Goal: Task Accomplishment & Management: Complete application form

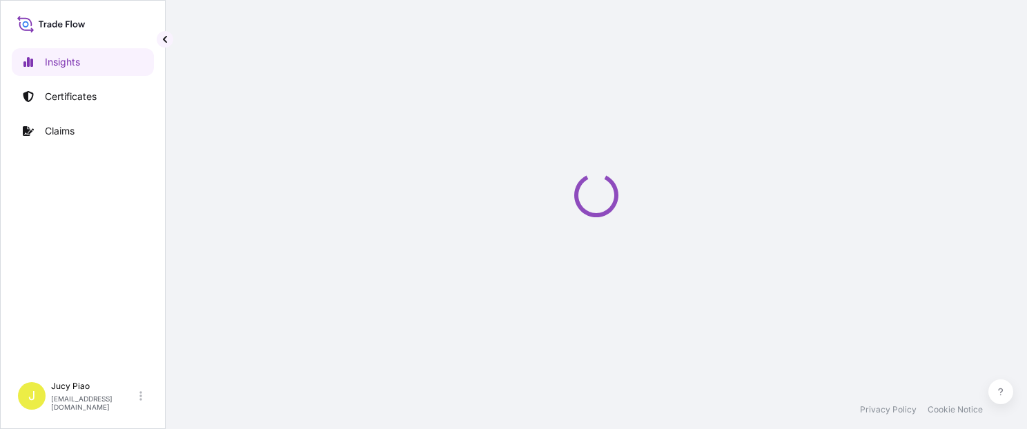
select select "2025"
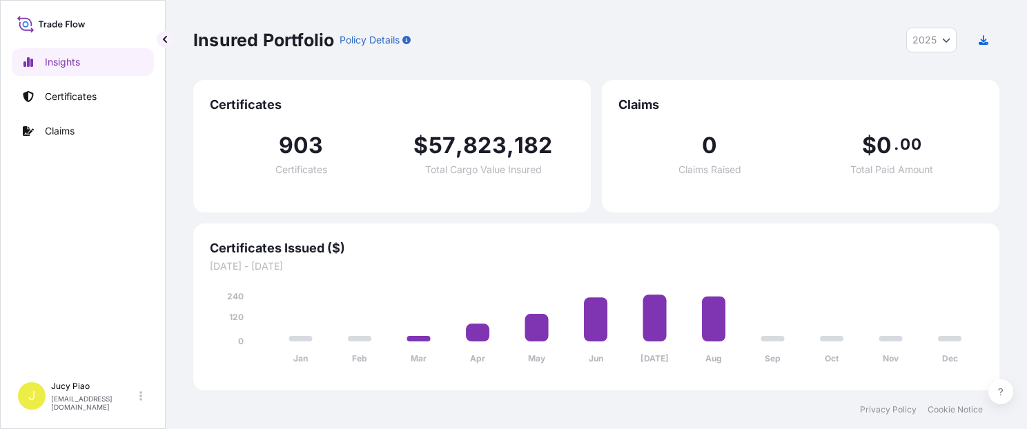
click at [112, 103] on link "Certificates" at bounding box center [83, 97] width 142 height 28
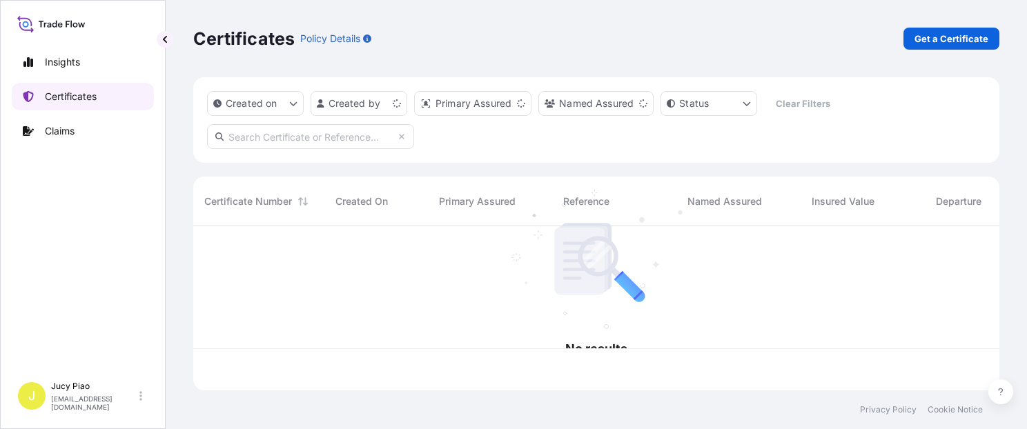
scroll to position [161, 795]
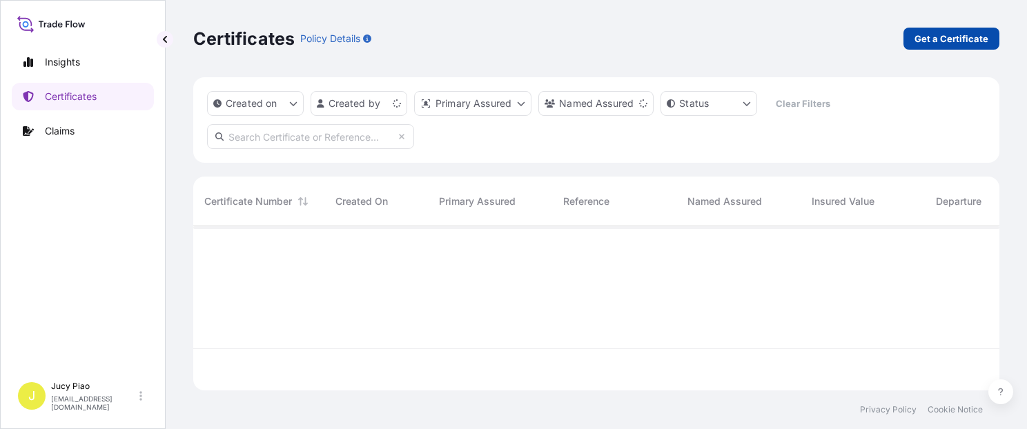
click at [958, 39] on p "Get a Certificate" at bounding box center [951, 39] width 74 height 14
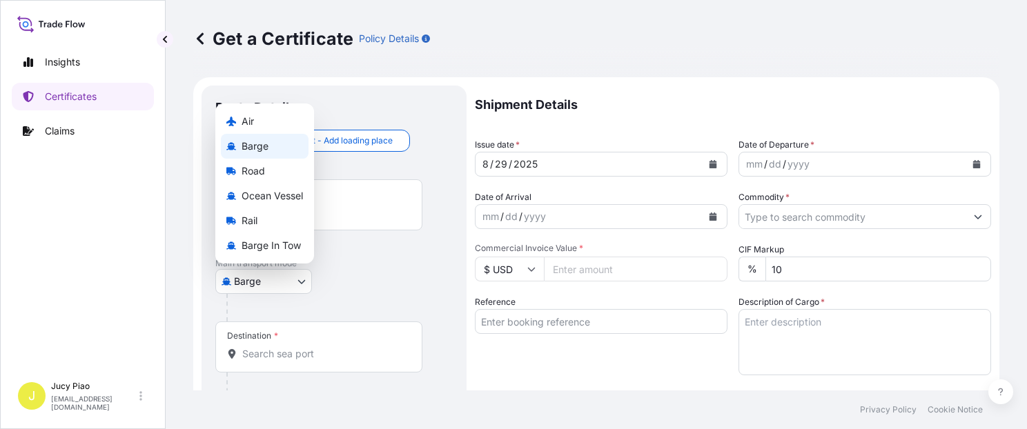
click at [282, 279] on body "Insights Certificates Claims J Jucy Piao [EMAIL_ADDRESS][DOMAIN_NAME] Get a Cer…" at bounding box center [513, 214] width 1027 height 429
click at [283, 201] on span "Ocean Vessel" at bounding box center [271, 196] width 61 height 14
select select "Ocean Vessel"
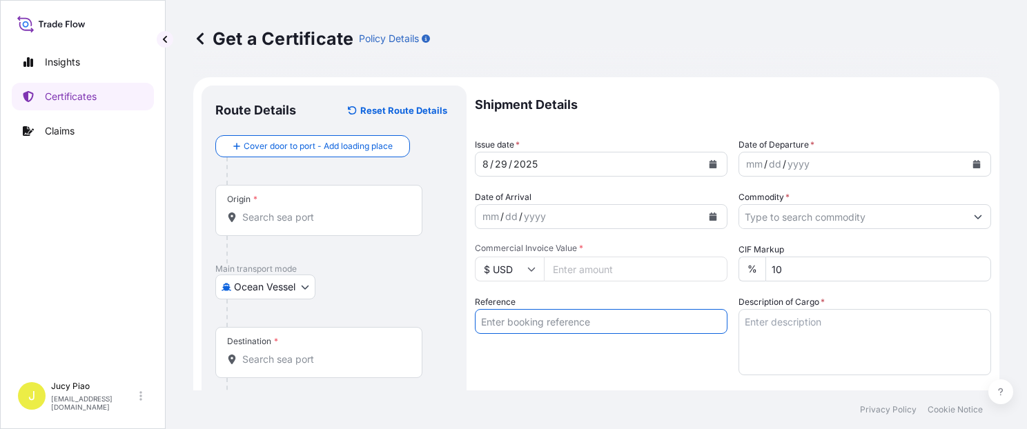
click at [546, 323] on input "Reference" at bounding box center [601, 321] width 253 height 25
paste input "SNLFSHTL0200909"
type input "SNLFSHTL0200909"
click at [549, 362] on div "Reference SNLFSHTL0200909" at bounding box center [601, 335] width 253 height 80
click at [289, 213] on input "Origin *" at bounding box center [323, 217] width 163 height 14
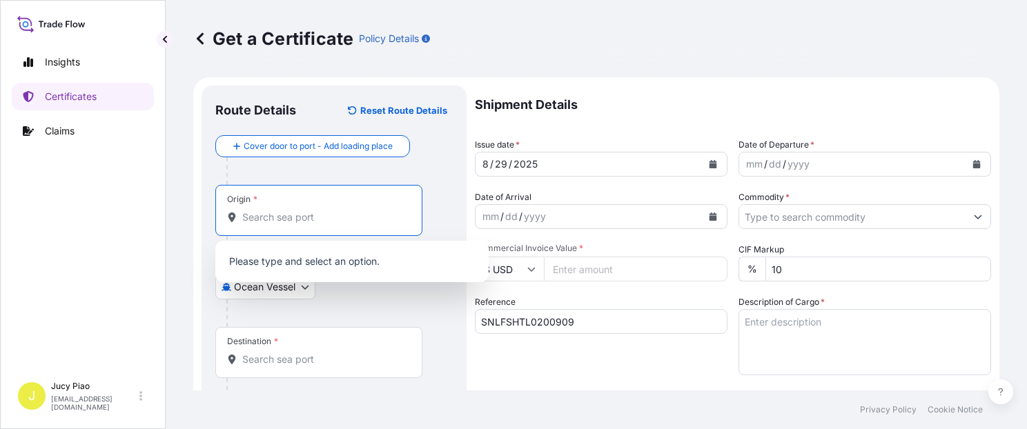
paste input "[GEOGRAPHIC_DATA],"
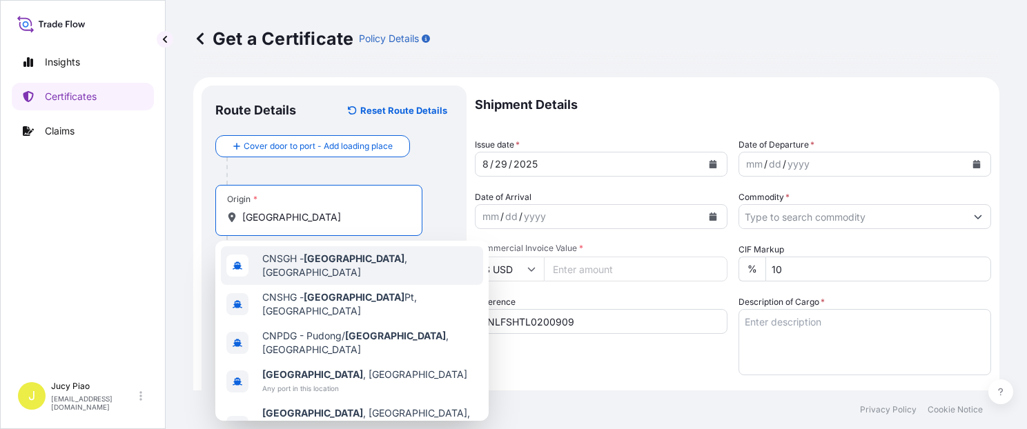
click at [300, 268] on span "CNSGH - [GEOGRAPHIC_DATA] , [GEOGRAPHIC_DATA]" at bounding box center [369, 266] width 215 height 28
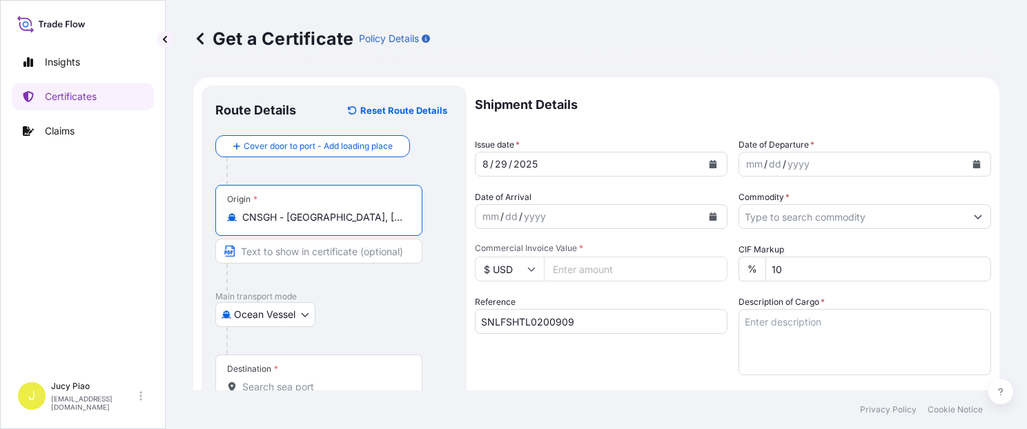
drag, startPoint x: 282, startPoint y: 219, endPoint x: 339, endPoint y: 253, distance: 67.4
click at [398, 229] on div "Origin * CNSGH - [GEOGRAPHIC_DATA], [GEOGRAPHIC_DATA]" at bounding box center [318, 210] width 207 height 51
type input "CNSGH - [GEOGRAPHIC_DATA], [GEOGRAPHIC_DATA]"
click at [300, 230] on div "Origin * CNSGH - [GEOGRAPHIC_DATA], [GEOGRAPHIC_DATA]" at bounding box center [318, 210] width 207 height 51
click at [300, 224] on input "CNSGH - [GEOGRAPHIC_DATA], [GEOGRAPHIC_DATA]" at bounding box center [323, 217] width 163 height 14
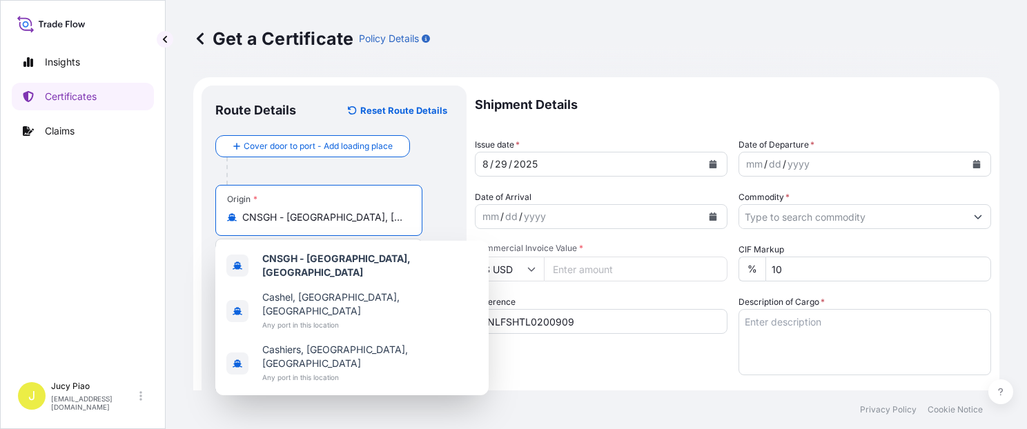
click at [289, 217] on input "CNSGH - [GEOGRAPHIC_DATA], [GEOGRAPHIC_DATA]" at bounding box center [323, 217] width 163 height 14
click at [337, 219] on input "CNSGH - [GEOGRAPHIC_DATA], [GEOGRAPHIC_DATA]" at bounding box center [323, 217] width 163 height 14
drag, startPoint x: 288, startPoint y: 217, endPoint x: 386, endPoint y: 218, distance: 98.0
click at [386, 218] on input "CNSGH - [GEOGRAPHIC_DATA], [GEOGRAPHIC_DATA]" at bounding box center [323, 217] width 163 height 14
click at [446, 175] on div at bounding box center [339, 171] width 226 height 28
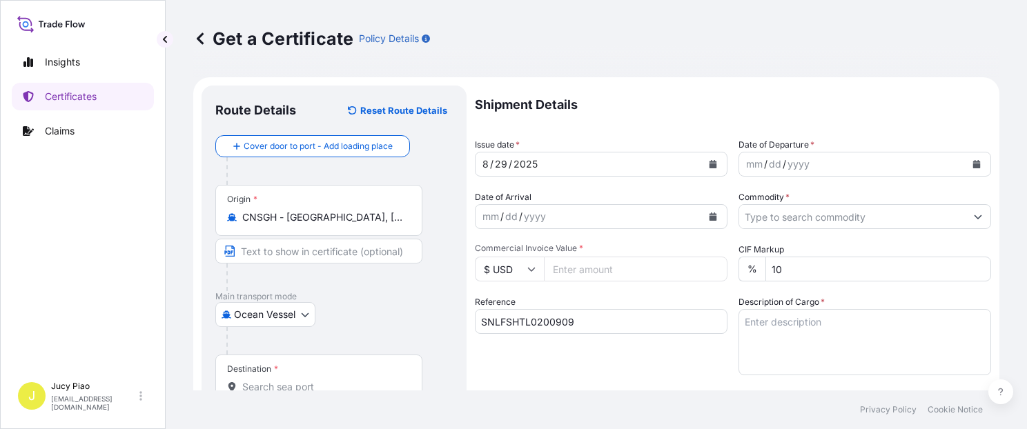
click at [309, 254] on input "Text to appear on certificate" at bounding box center [318, 251] width 207 height 25
paste input "[GEOGRAPHIC_DATA], [GEOGRAPHIC_DATA]"
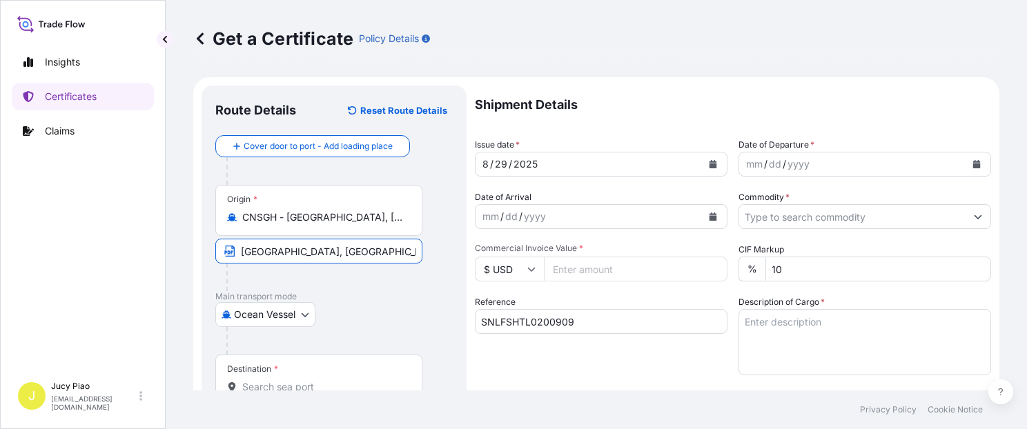
scroll to position [117, 0]
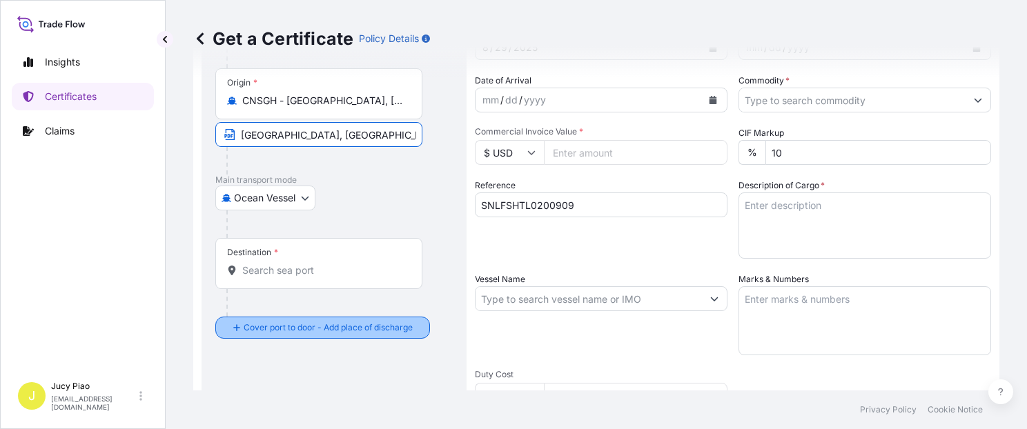
type input "[GEOGRAPHIC_DATA], [GEOGRAPHIC_DATA]"
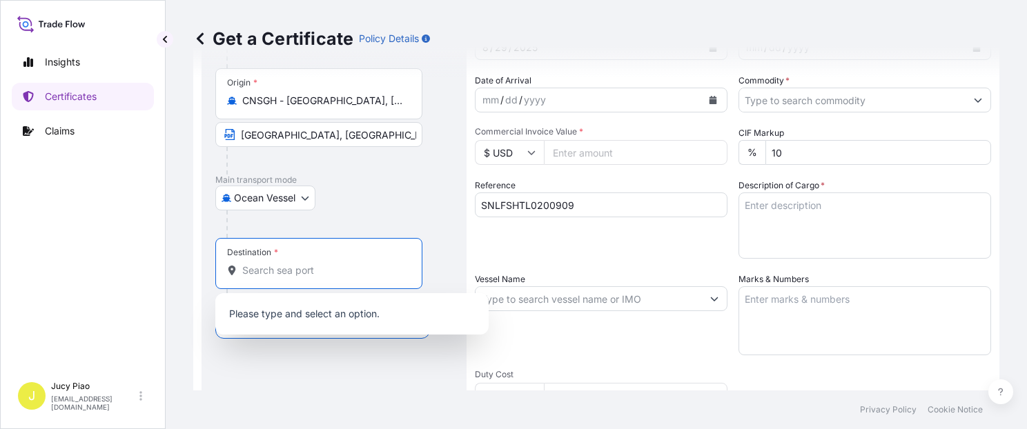
click at [306, 272] on input "Destination *" at bounding box center [323, 271] width 163 height 14
paste input "KEELUNG"
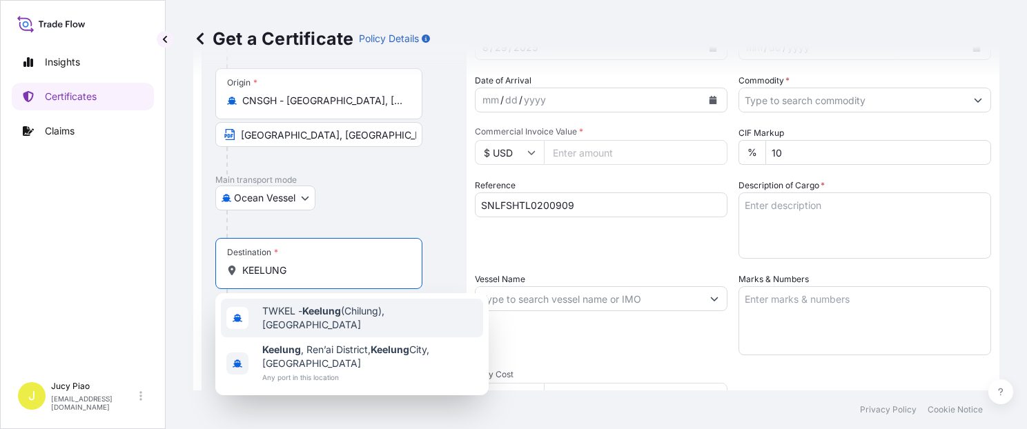
click at [336, 321] on span "TWKEL - Keelung (Chilung), [GEOGRAPHIC_DATA]" at bounding box center [369, 318] width 215 height 28
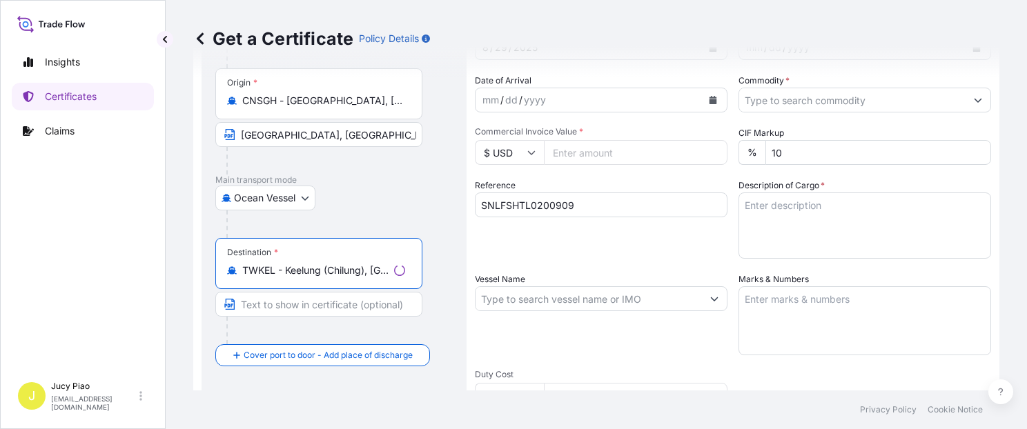
scroll to position [0, 0]
drag, startPoint x: 286, startPoint y: 270, endPoint x: 455, endPoint y: 284, distance: 169.6
click at [455, 284] on div "Route Details Reset Route Details Cover door to port - Add loading place Place …" at bounding box center [333, 317] width 265 height 696
type input "TWKEL - Keelung (Chilung), [GEOGRAPHIC_DATA]"
click at [331, 298] on input "Text to appear on certificate" at bounding box center [318, 304] width 207 height 25
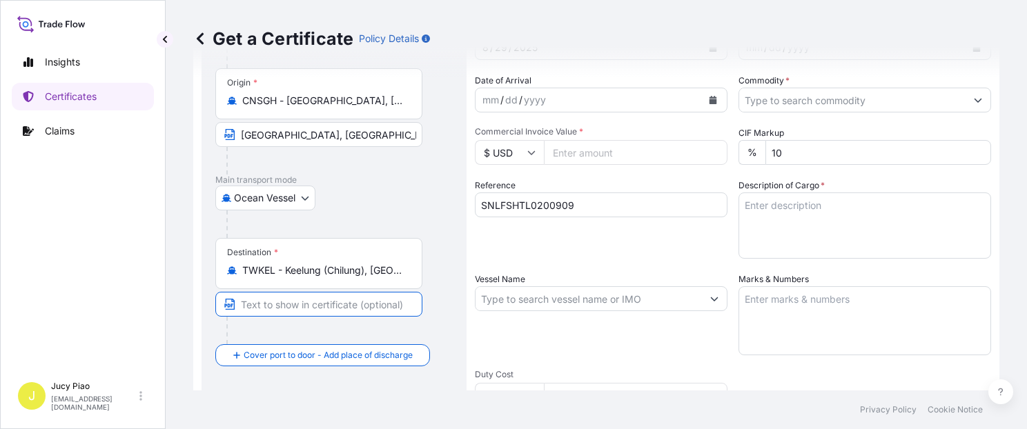
paste input "Keelung (Chilung), [GEOGRAPHIC_DATA]"
drag, startPoint x: 281, startPoint y: 304, endPoint x: 322, endPoint y: 299, distance: 41.1
click at [322, 299] on input "Keelung (Chilung), [GEOGRAPHIC_DATA]" at bounding box center [318, 304] width 207 height 25
type input "Keelung, [GEOGRAPHIC_DATA]"
click at [537, 248] on div "Reference SNLFSHTL0200909" at bounding box center [601, 219] width 253 height 80
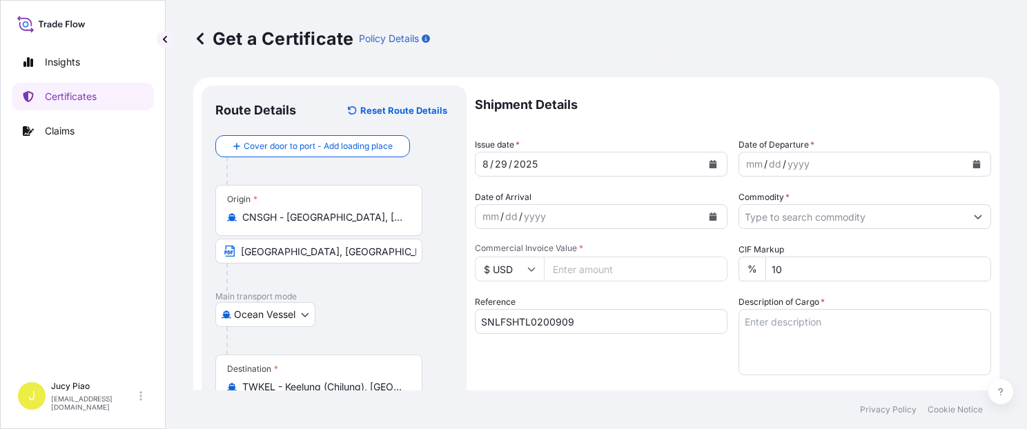
drag, startPoint x: 505, startPoint y: 165, endPoint x: 494, endPoint y: 164, distance: 11.1
click at [502, 164] on div "29" at bounding box center [500, 164] width 15 height 17
click at [494, 164] on div "29" at bounding box center [500, 164] width 15 height 17
click at [499, 164] on div "29" at bounding box center [500, 164] width 15 height 17
click at [751, 167] on div "mm" at bounding box center [753, 164] width 19 height 17
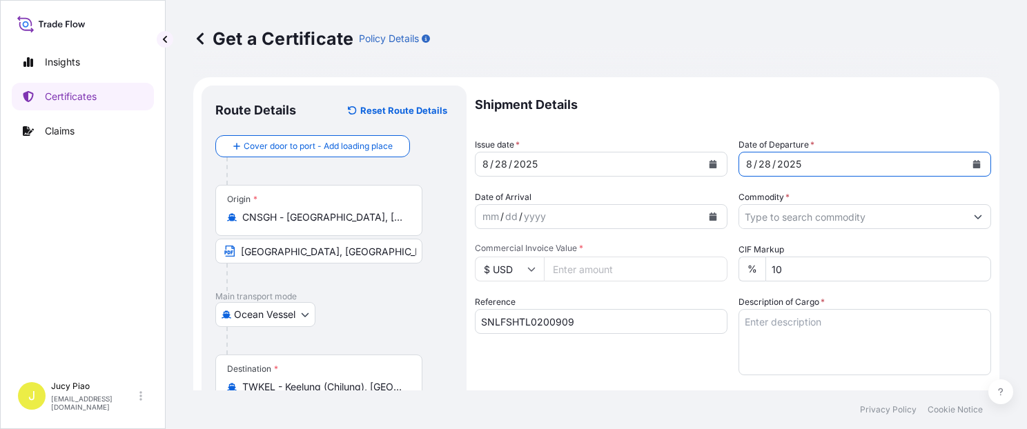
click at [787, 217] on input "Commodity *" at bounding box center [852, 216] width 226 height 25
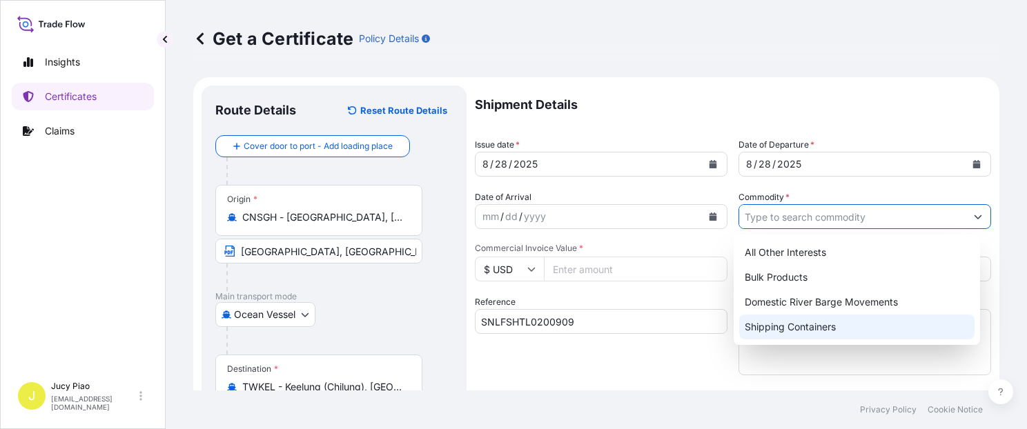
click at [773, 322] on div "Shipping Containers" at bounding box center [856, 327] width 235 height 25
type input "Shipping Containers"
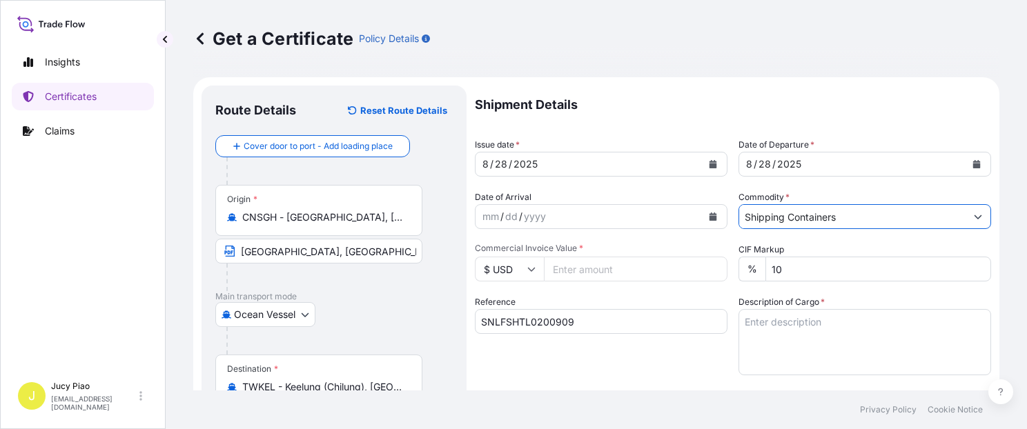
click at [624, 279] on input "Commercial Invoice Value *" at bounding box center [636, 269] width 184 height 25
type input "168000"
click at [825, 331] on textarea "Description of Cargo *" at bounding box center [864, 342] width 253 height 66
paste textarea "THERMOPLASTIC POLYURETHANE 80 PALLETS (80 BOXES)"
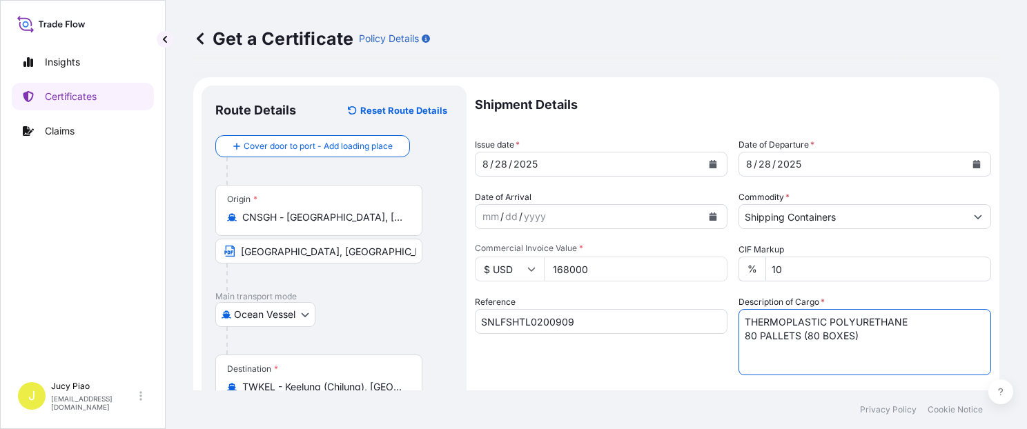
scroll to position [117, 0]
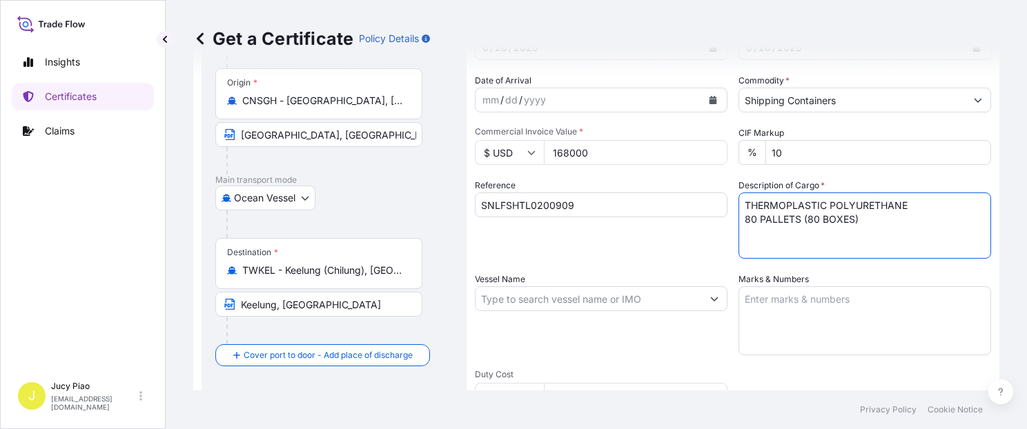
type textarea "THERMOPLASTIC POLYURETHANE 80 PALLETS (80 BOXES)"
click at [872, 319] on textarea "Marks & Numbers" at bounding box center [864, 320] width 253 height 69
paste textarea "CATHAY/ PO2025071801 CUSTOMER MATERIAL CODE: TPTDE001 V 3"
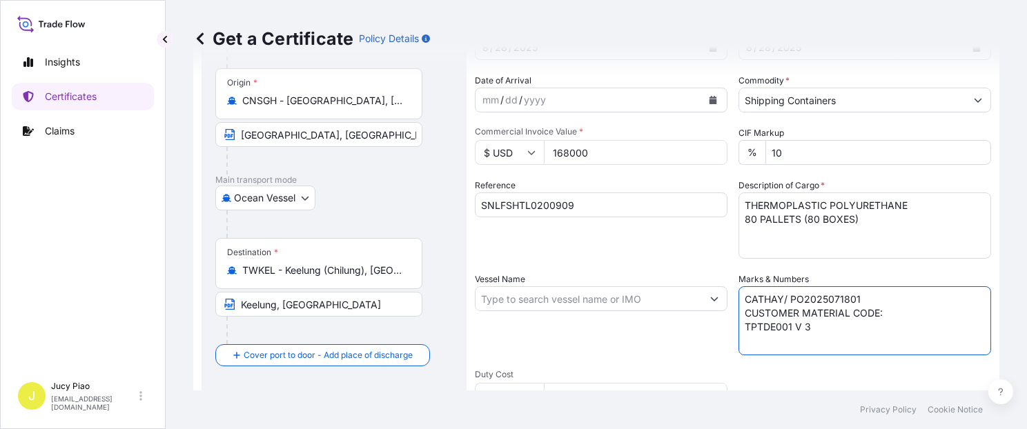
type textarea "CATHAY/ PO2025071801 CUSTOMER MATERIAL CODE: TPTDE001 V 3"
click at [558, 300] on input "Vessel Name" at bounding box center [588, 298] width 226 height 25
paste input "HAI [PERSON_NAME]"
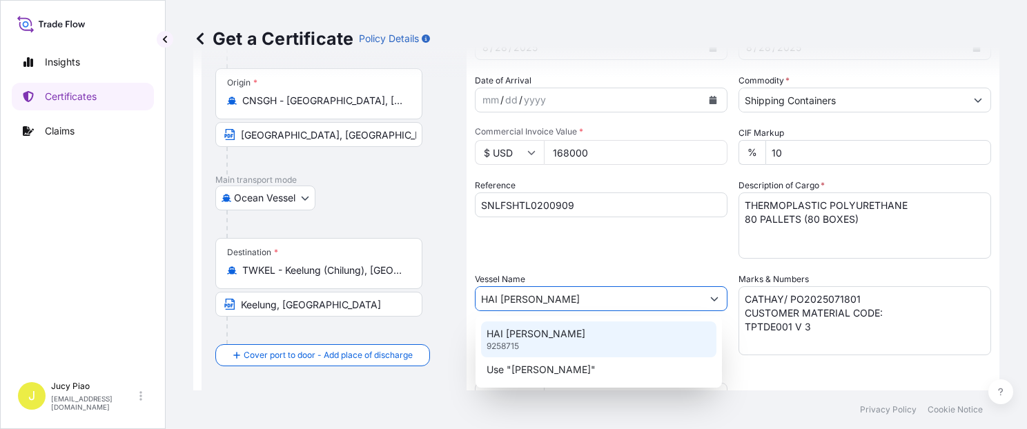
click at [569, 330] on p "HAI [PERSON_NAME]" at bounding box center [535, 334] width 99 height 14
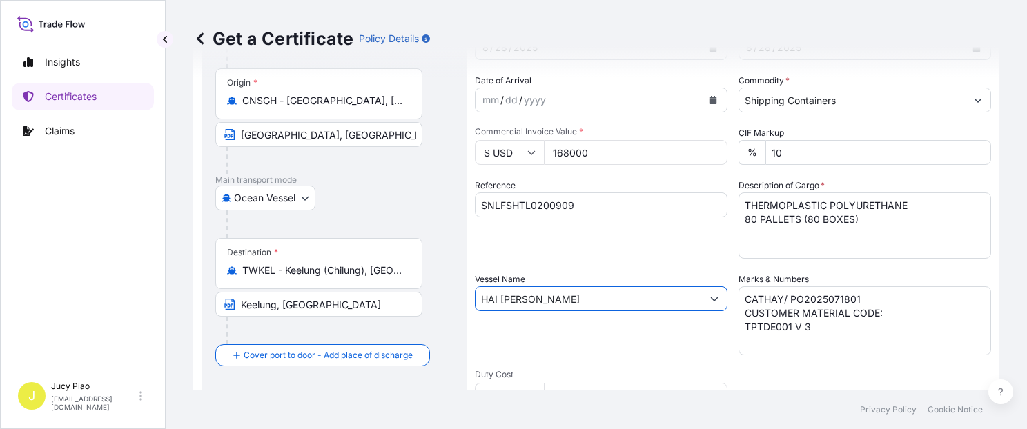
type input "HAI [PERSON_NAME]"
click at [617, 339] on div "Vessel Name [PERSON_NAME]" at bounding box center [601, 314] width 253 height 83
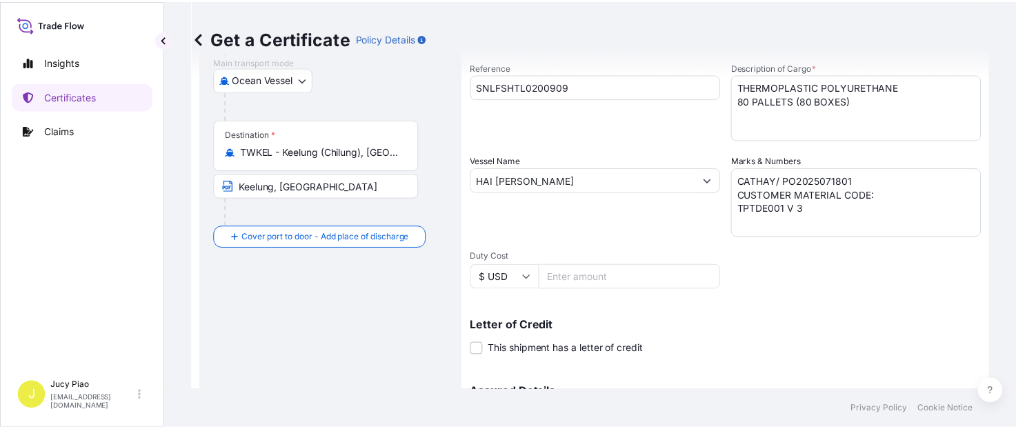
scroll to position [293, 0]
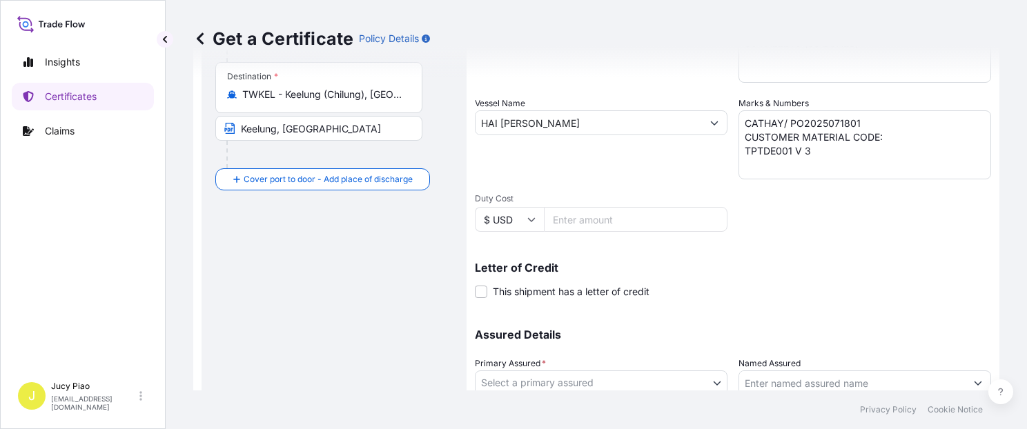
click at [603, 373] on body "0 options available. 2 options available. Insights Certificates Claims J Jucy P…" at bounding box center [513, 214] width 1027 height 429
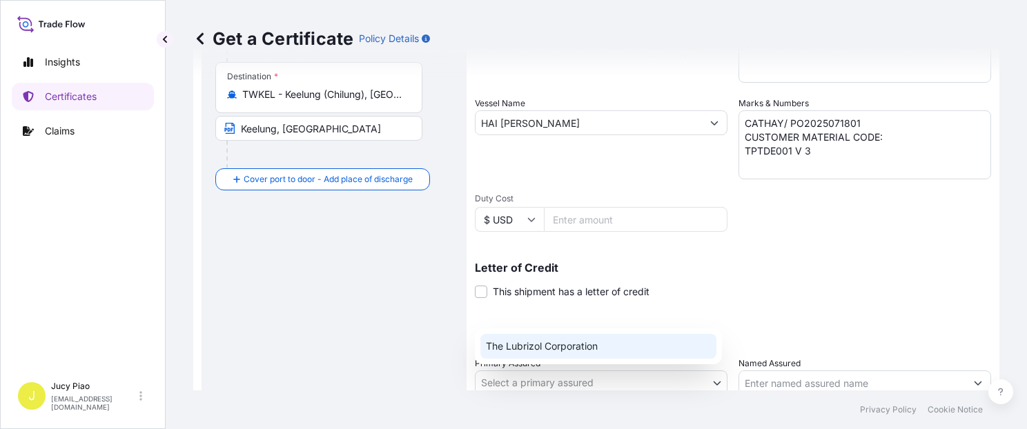
click at [589, 351] on div "The Lubrizol Corporation" at bounding box center [598, 346] width 236 height 25
select select "31566"
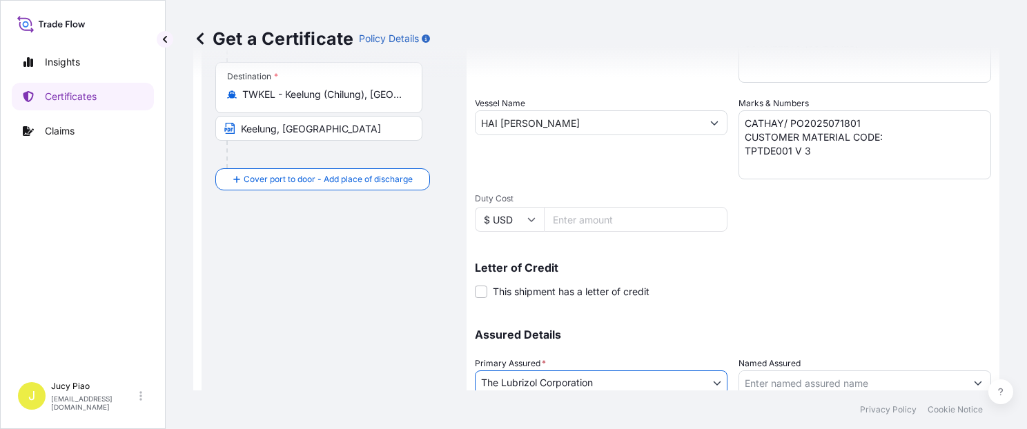
click at [806, 378] on input "Named Assured" at bounding box center [852, 383] width 226 height 25
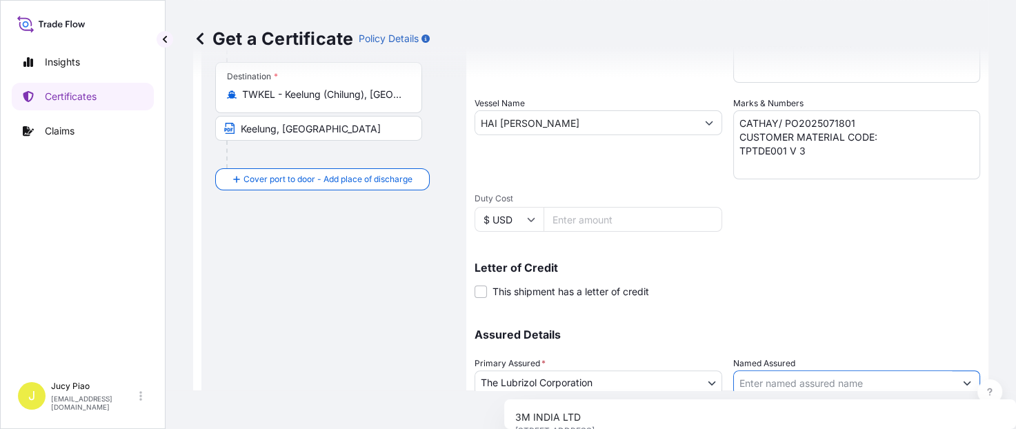
paste input "CATHAY CONSOLIDATED INC"
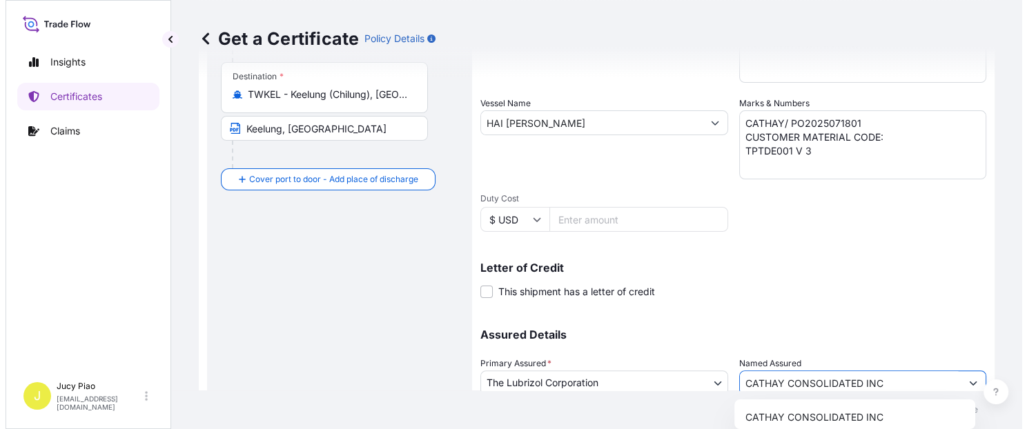
scroll to position [351, 0]
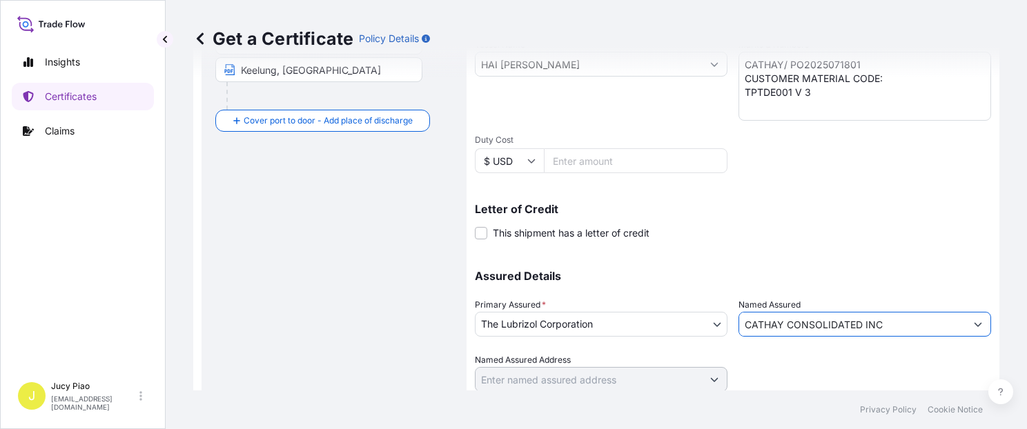
type input "CATHAY CONSOLIDATED INC"
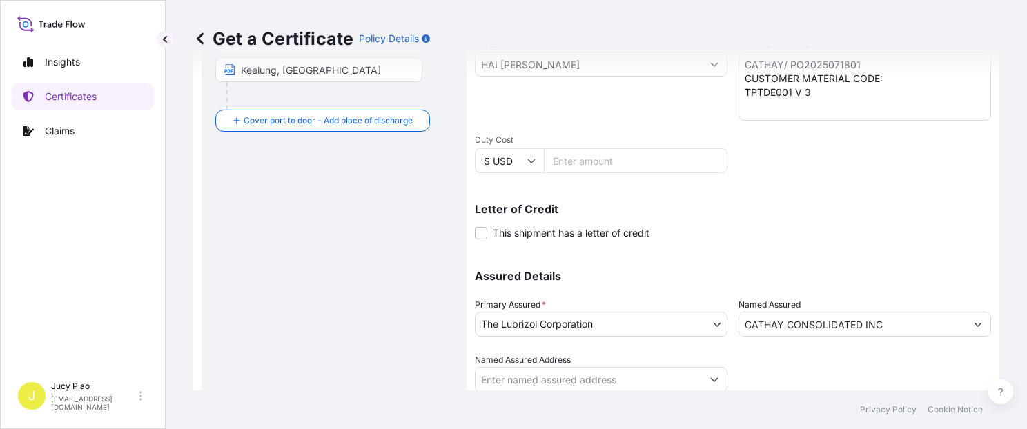
click at [843, 360] on div at bounding box center [864, 372] width 253 height 39
click at [902, 279] on p "Assured Details" at bounding box center [733, 275] width 516 height 11
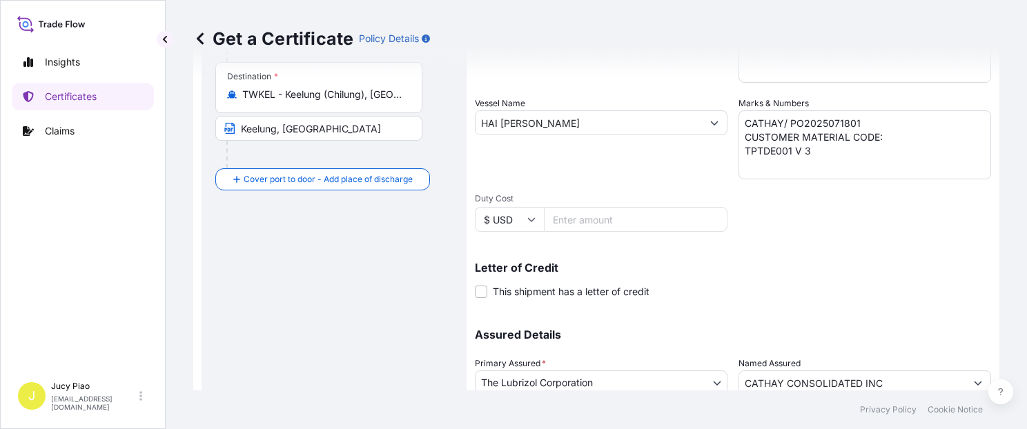
scroll to position [390, 0]
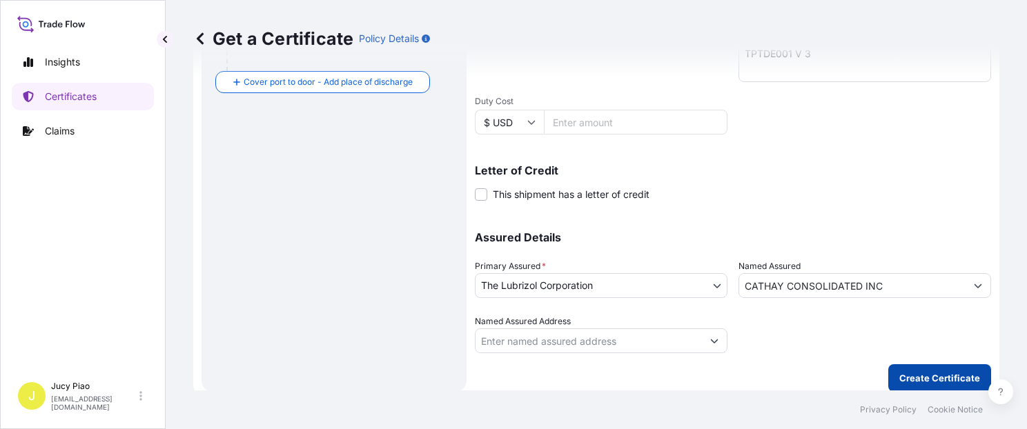
click at [911, 368] on button "Create Certificate" at bounding box center [939, 378] width 103 height 28
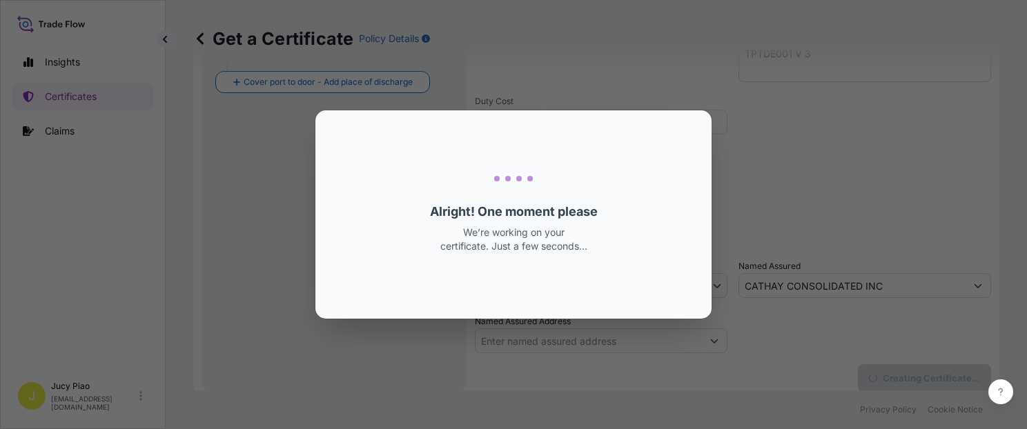
click at [911, 373] on div "Loading Loading... Alright! One moment please We’re working on your certificate…" at bounding box center [513, 214] width 1027 height 429
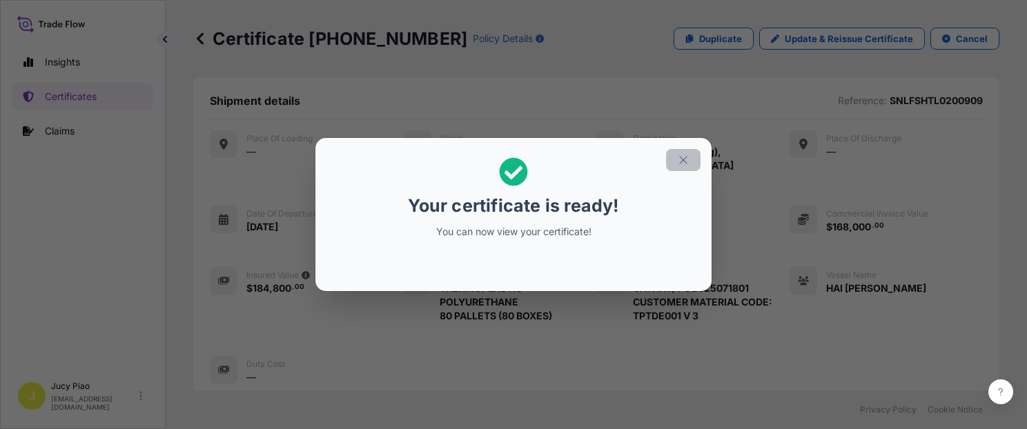
click at [675, 158] on button "button" at bounding box center [683, 160] width 34 height 22
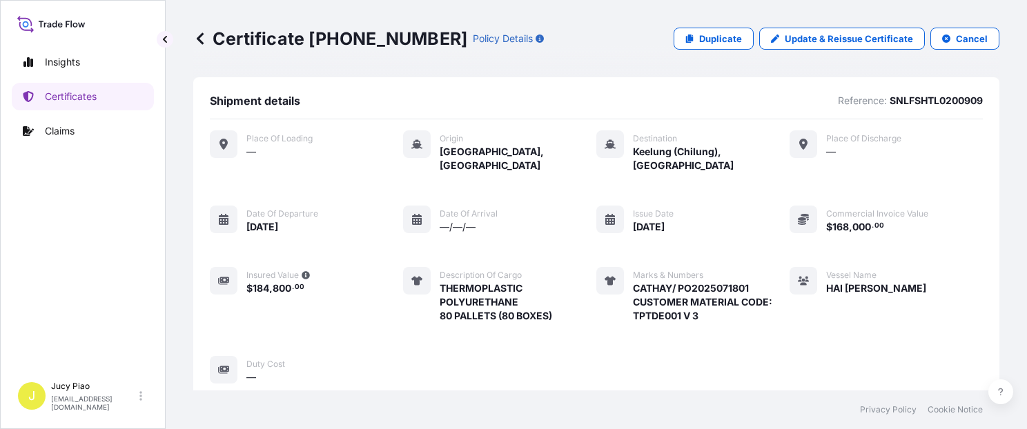
click at [761, 326] on div "Place of Loading — Origin [GEOGRAPHIC_DATA], [GEOGRAPHIC_DATA] Destination [GEO…" at bounding box center [596, 257] width 773 height 254
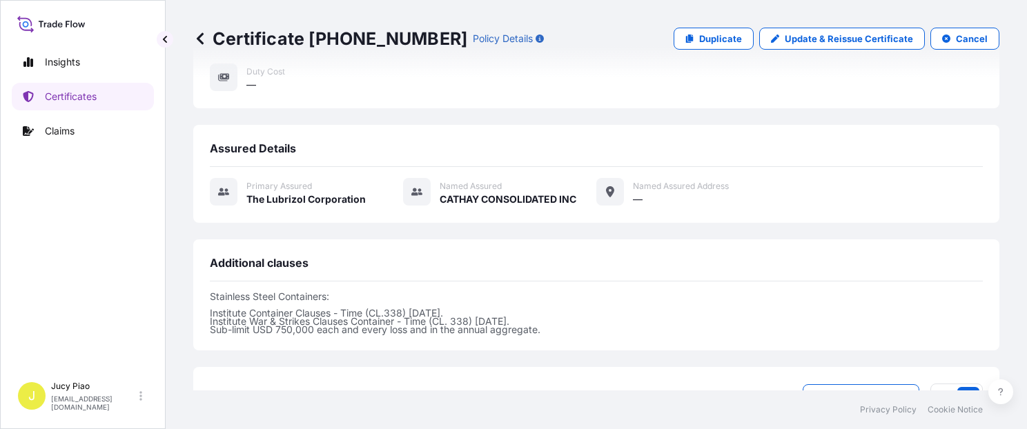
scroll to position [410, 0]
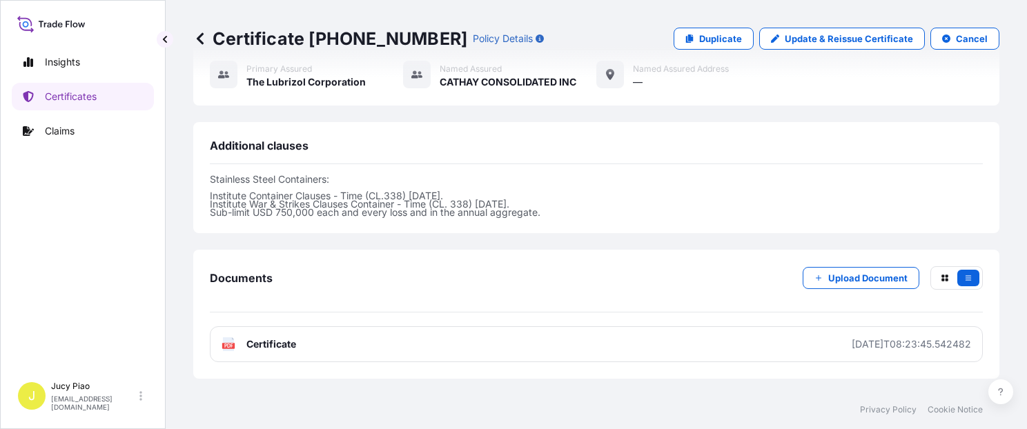
click at [757, 326] on link "PDF Certificate [DATE]T08:23:45.542482" at bounding box center [596, 344] width 773 height 36
click at [84, 91] on p "Certificates" at bounding box center [71, 97] width 52 height 14
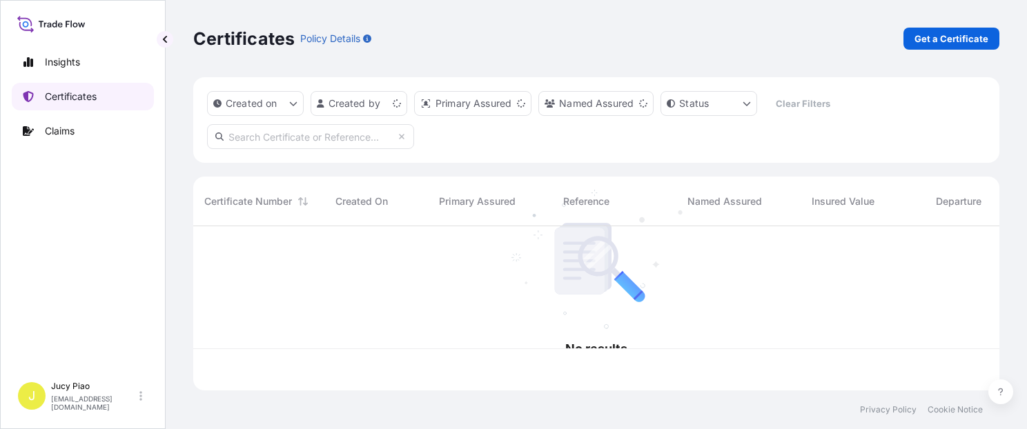
scroll to position [161, 795]
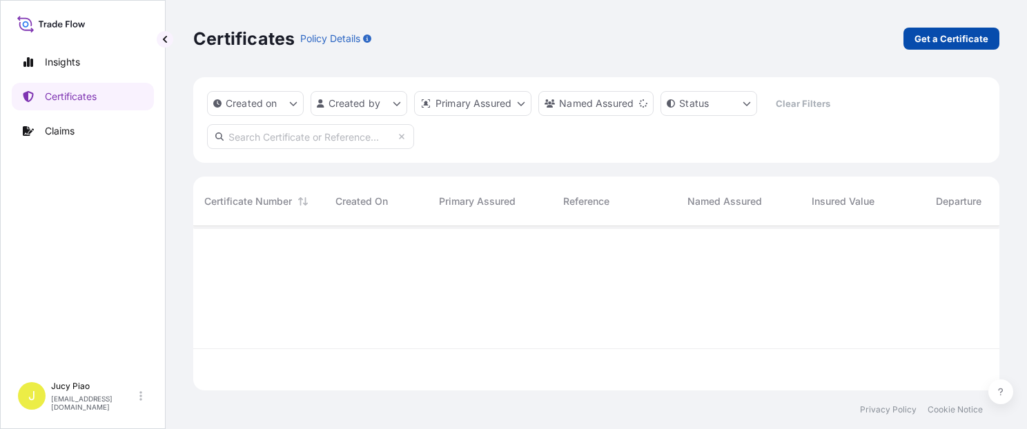
click at [916, 39] on p "Get a Certificate" at bounding box center [951, 39] width 74 height 14
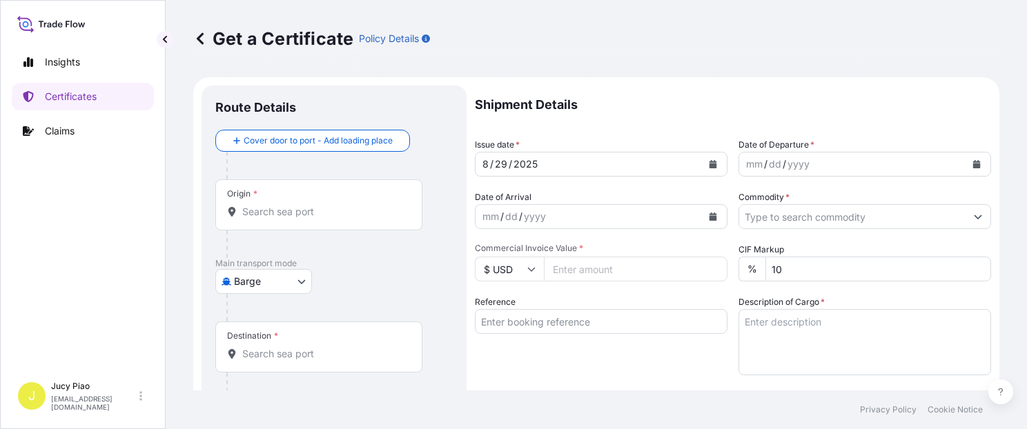
click at [286, 286] on body "Insights Certificates Claims J Jucy Piao [EMAIL_ADDRESS][DOMAIN_NAME] Get a Cer…" at bounding box center [513, 214] width 1027 height 429
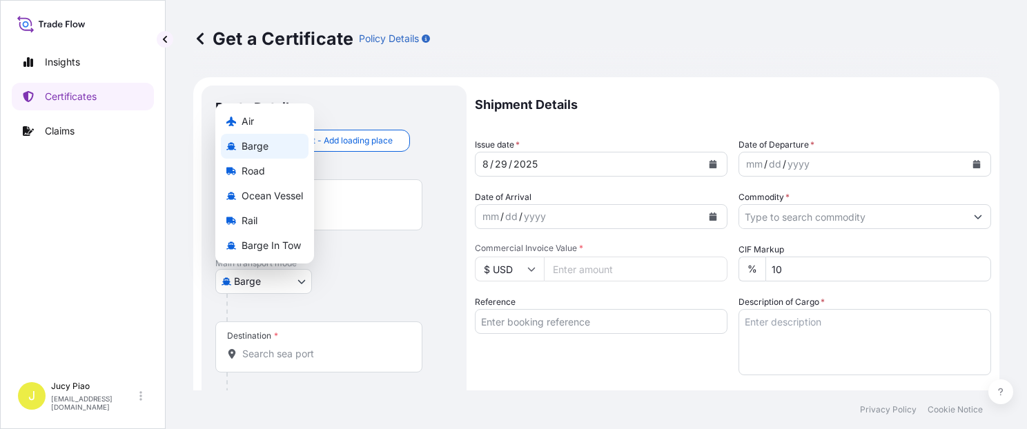
click at [295, 280] on body "Insights Certificates Claims J Jucy Piao [EMAIL_ADDRESS][DOMAIN_NAME] Get a Cer…" at bounding box center [513, 214] width 1027 height 429
click at [286, 197] on span "Ocean Vessel" at bounding box center [271, 196] width 61 height 14
select select "Ocean Vessel"
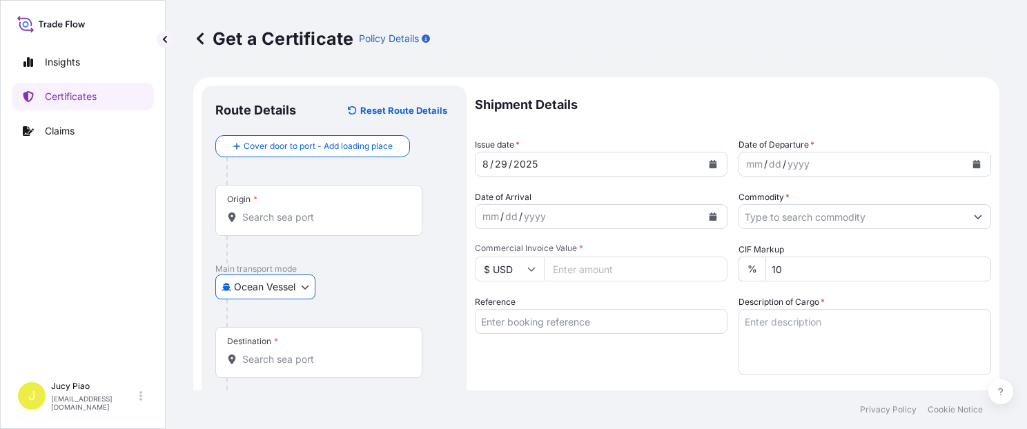
click at [555, 316] on input "Reference" at bounding box center [601, 321] width 253 height 25
click at [527, 328] on input "Reference" at bounding box center [601, 321] width 253 height 25
paste input "CSHSE0431926"
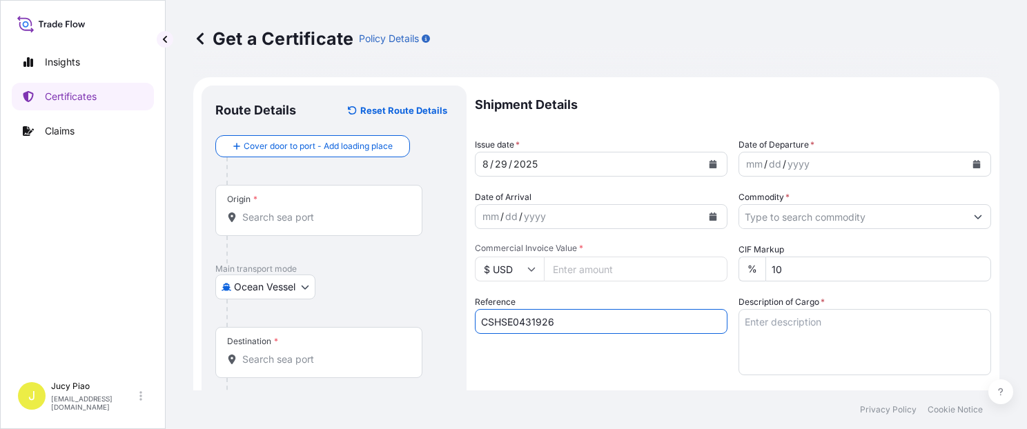
type input "CSHSE0431926"
click at [569, 366] on div "Reference CSHSE0431926" at bounding box center [601, 335] width 253 height 80
click at [512, 351] on div "Reference CSHSE0431926" at bounding box center [601, 335] width 253 height 80
click at [360, 211] on input "Origin *" at bounding box center [323, 217] width 163 height 14
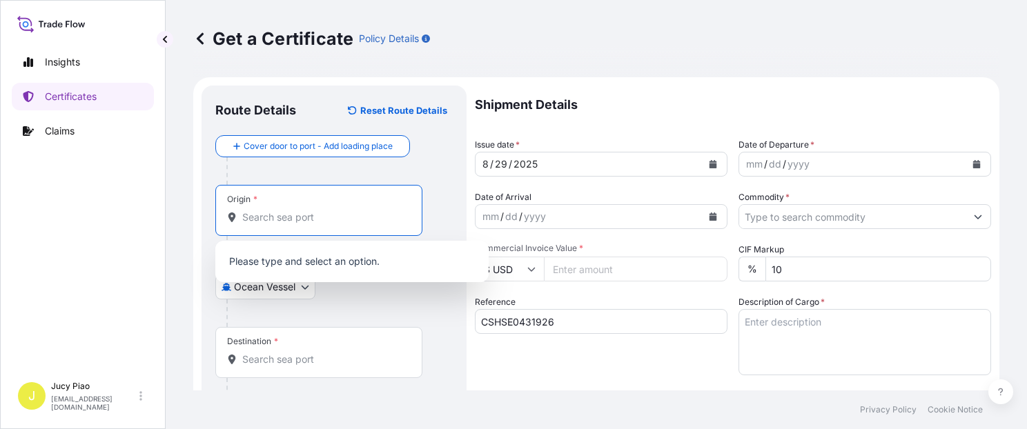
paste input "[GEOGRAPHIC_DATA]"
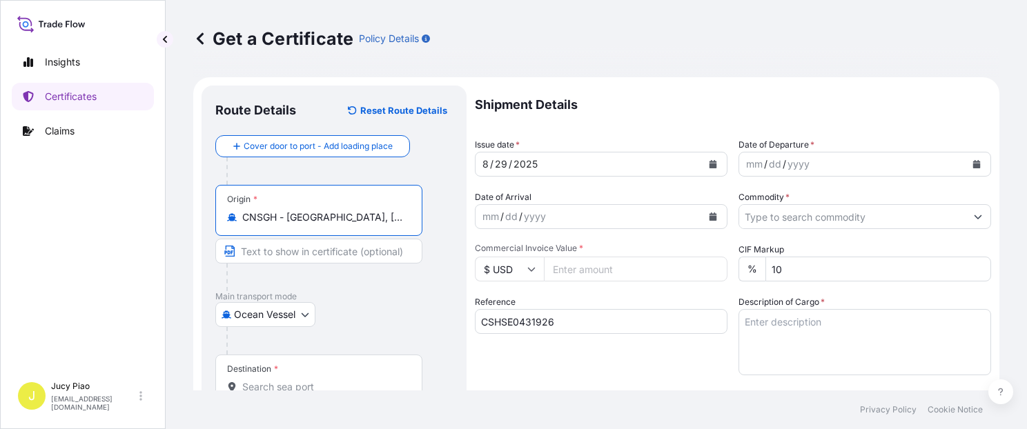
drag, startPoint x: 288, startPoint y: 217, endPoint x: 433, endPoint y: 230, distance: 145.6
click at [433, 230] on div "Origin * CNSGH - [GEOGRAPHIC_DATA], [GEOGRAPHIC_DATA]" at bounding box center [333, 238] width 237 height 106
type input "CNSGH - [GEOGRAPHIC_DATA], [GEOGRAPHIC_DATA]"
click at [351, 256] on input "Text to appear on certificate" at bounding box center [318, 251] width 207 height 25
paste input "[GEOGRAPHIC_DATA], [GEOGRAPHIC_DATA]"
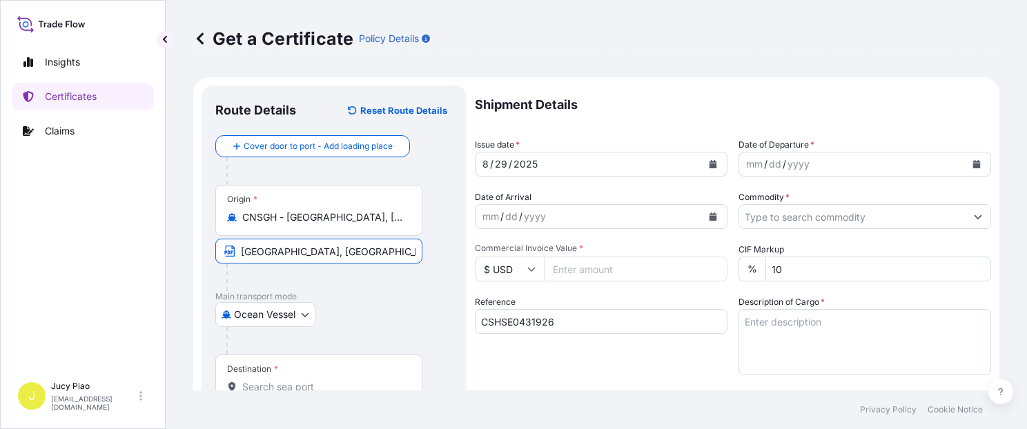
type input "[GEOGRAPHIC_DATA], [GEOGRAPHIC_DATA]"
click at [431, 302] on div "Ocean Vessel Air Barge Road Ocean Vessel Rail Barge in [GEOGRAPHIC_DATA]" at bounding box center [333, 314] width 237 height 25
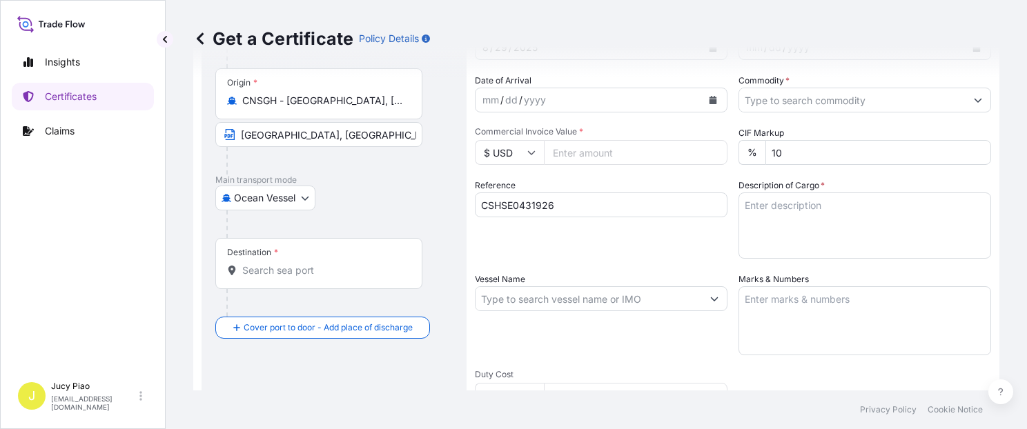
click at [337, 266] on input "Destination *" at bounding box center [323, 271] width 163 height 14
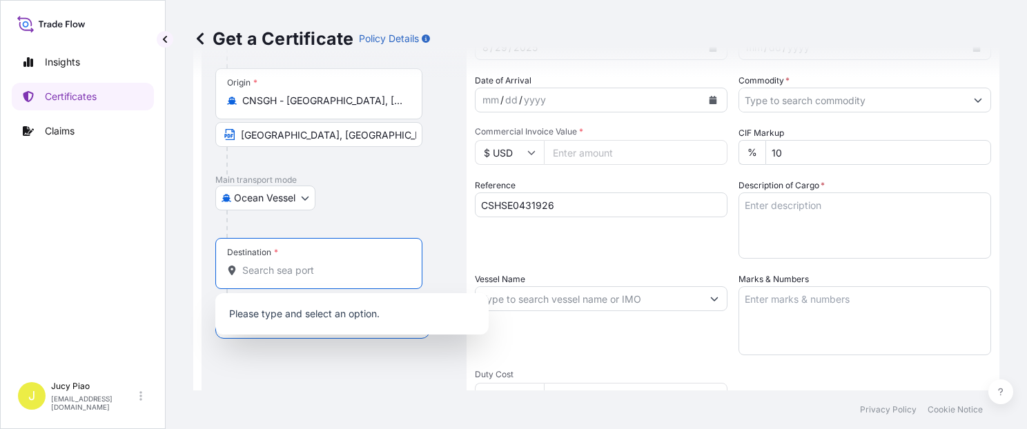
paste input "[GEOGRAPHIC_DATA]"
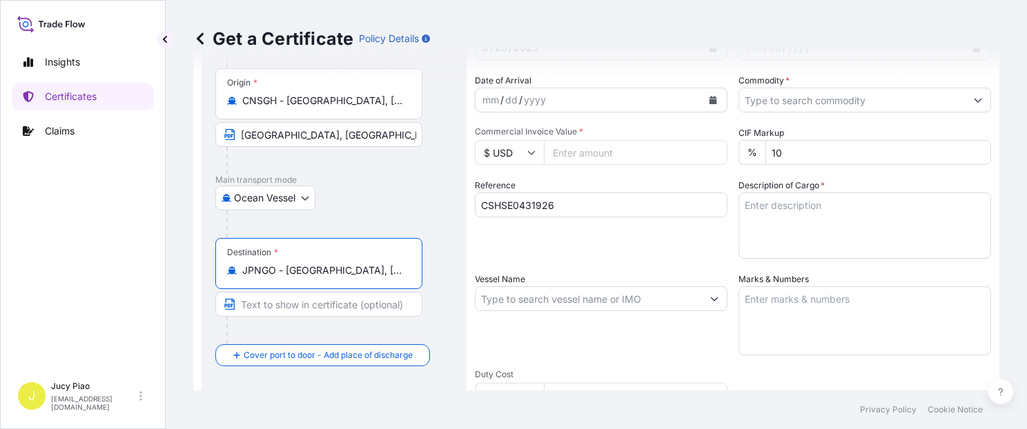
drag, startPoint x: 342, startPoint y: 270, endPoint x: 421, endPoint y: 275, distance: 78.8
click at [421, 275] on div "Destination * [GEOGRAPHIC_DATA] - [GEOGRAPHIC_DATA], [GEOGRAPHIC_DATA], [GEOGRA…" at bounding box center [318, 263] width 207 height 51
type input "JPNGO - [GEOGRAPHIC_DATA], [GEOGRAPHIC_DATA], [GEOGRAPHIC_DATA]"
click at [317, 304] on input "Text to appear on certificate" at bounding box center [318, 304] width 207 height 25
paste input "[GEOGRAPHIC_DATA], [GEOGRAPHIC_DATA], [GEOGRAPHIC_DATA]"
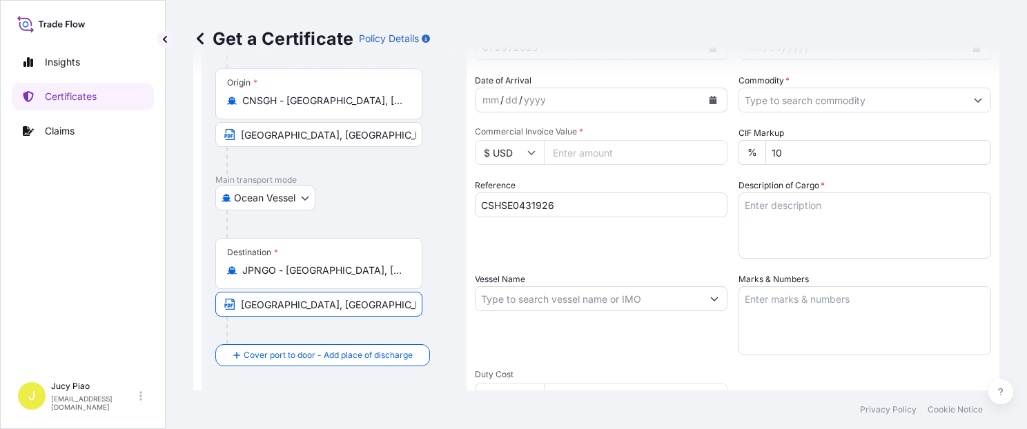
drag, startPoint x: 276, startPoint y: 305, endPoint x: 302, endPoint y: 299, distance: 26.8
click at [302, 299] on input "[GEOGRAPHIC_DATA], [GEOGRAPHIC_DATA], [GEOGRAPHIC_DATA]" at bounding box center [318, 304] width 207 height 25
type input "[GEOGRAPHIC_DATA], [GEOGRAPHIC_DATA]"
click at [538, 305] on input "Vessel Name" at bounding box center [588, 298] width 226 height 25
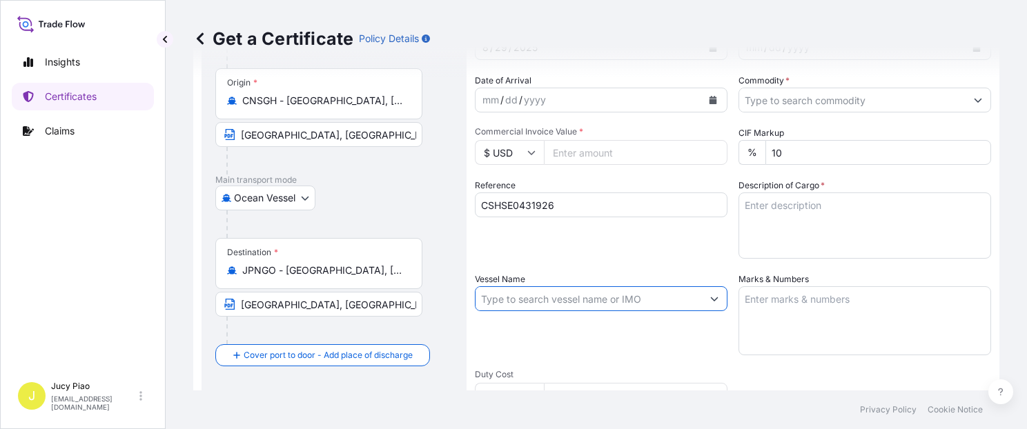
click at [569, 299] on input "Vessel Name" at bounding box center [588, 298] width 226 height 25
paste input "[PERSON_NAME]"
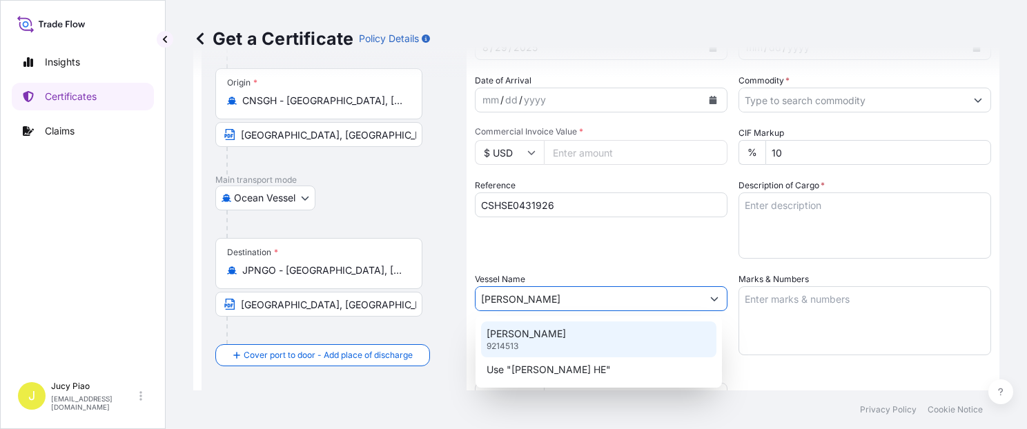
click at [565, 337] on div "[PERSON_NAME] HE 9214513" at bounding box center [598, 340] width 235 height 36
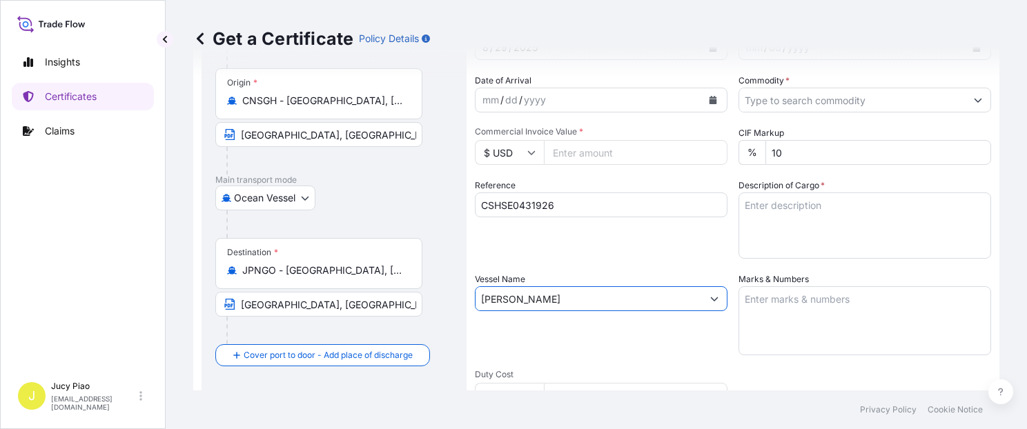
type input "[PERSON_NAME]"
click at [602, 248] on div "Reference CSHSE0431926" at bounding box center [601, 219] width 253 height 80
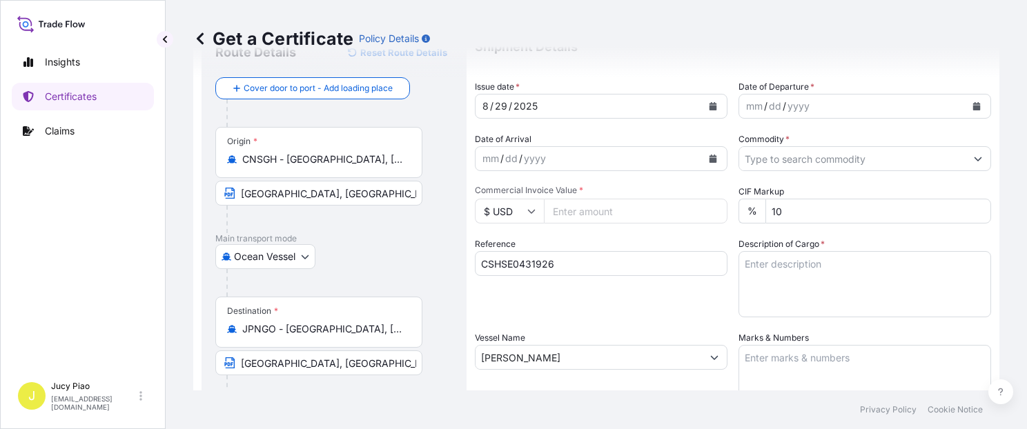
click at [745, 109] on div "mm" at bounding box center [753, 106] width 19 height 17
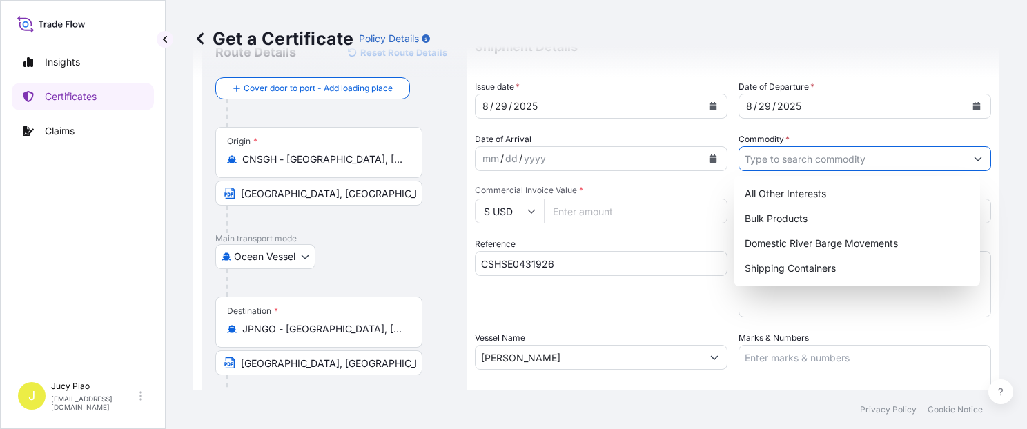
click at [863, 159] on input "Commodity *" at bounding box center [852, 158] width 226 height 25
click at [800, 266] on div "Shipping Containers" at bounding box center [856, 268] width 235 height 25
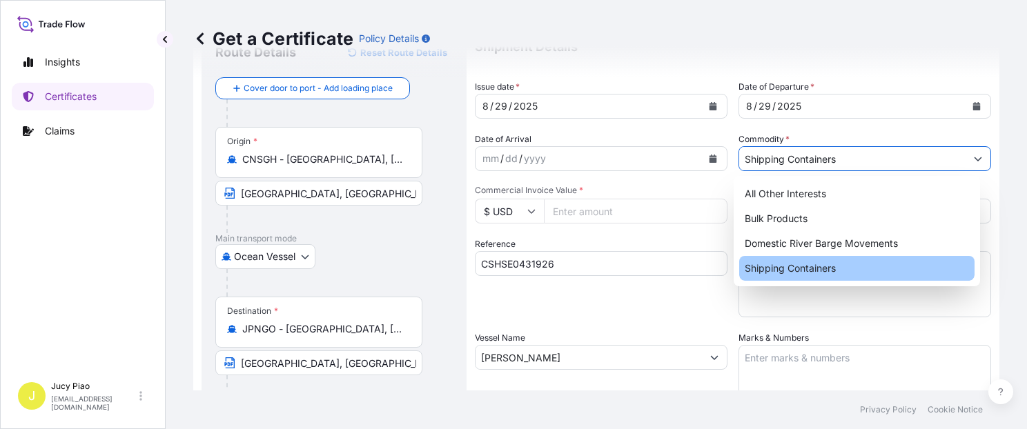
type input "Shipping Containers"
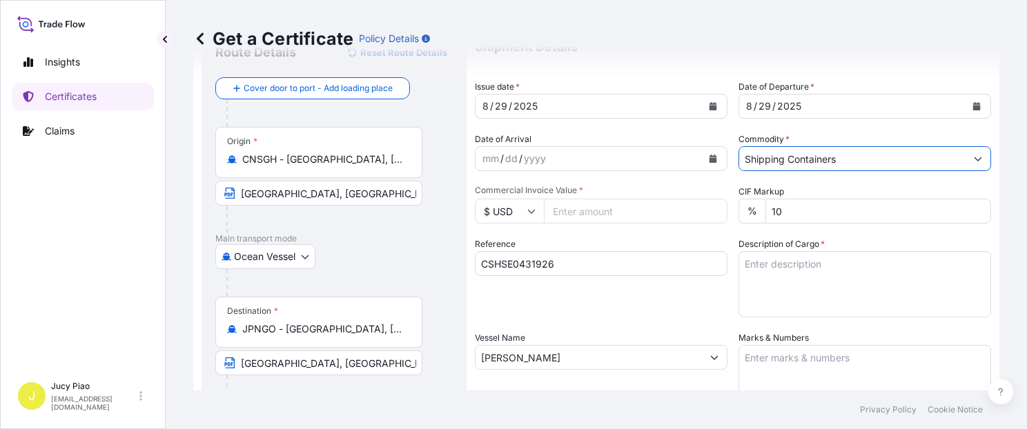
click at [807, 272] on textarea "Description of Cargo *" at bounding box center [864, 284] width 253 height 66
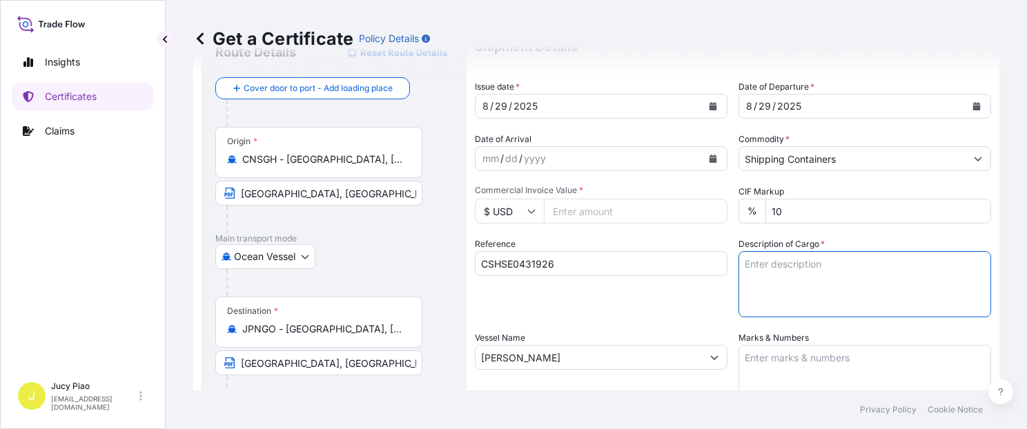
paste textarea "CARBOSET(R) 2309B, 5G P OH WLR"
paste textarea "6 PALLETS (101 PAILS)"
type textarea "CARBOSET(R) 2309B, 5G P OH WLR 6 PALLETS (101 PAILS)"
click at [767, 366] on textarea "Marks & Numbers" at bounding box center [864, 379] width 253 height 69
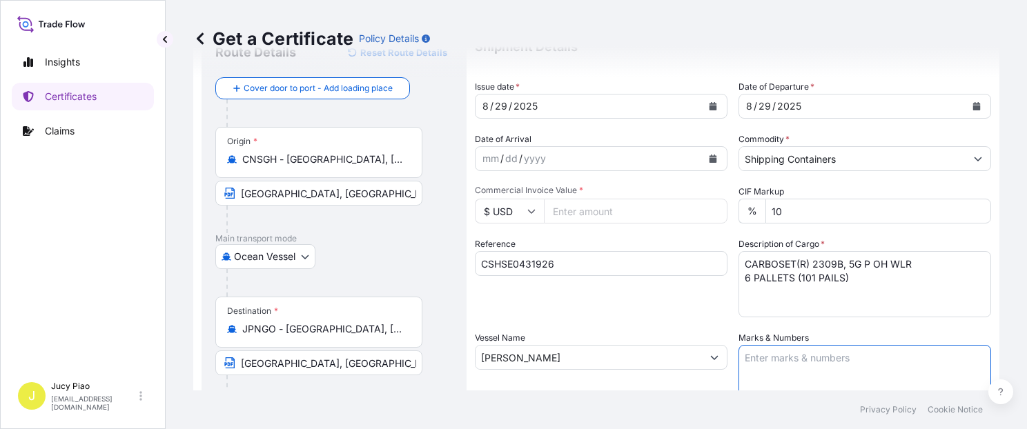
paste textarea "PO#4500286486"
paste textarea "CARBOSET 2309B"
type textarea "PO#4500286486 CARBOSET 2309B"
click at [522, 208] on input "$ USD" at bounding box center [509, 211] width 69 height 25
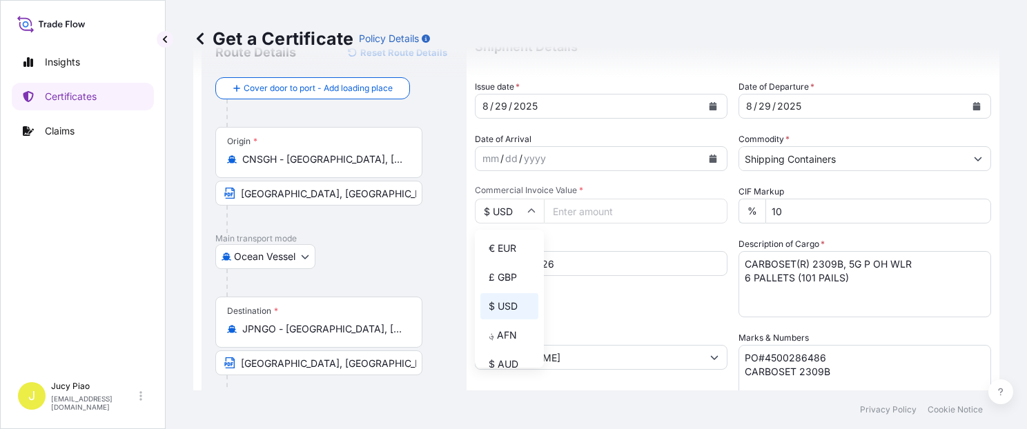
click at [526, 207] on input "$ USD" at bounding box center [509, 211] width 69 height 25
click at [524, 209] on input "$ USD" at bounding box center [509, 211] width 69 height 25
click at [506, 344] on div "¥ JPY" at bounding box center [509, 331] width 58 height 26
type input "¥ JPY"
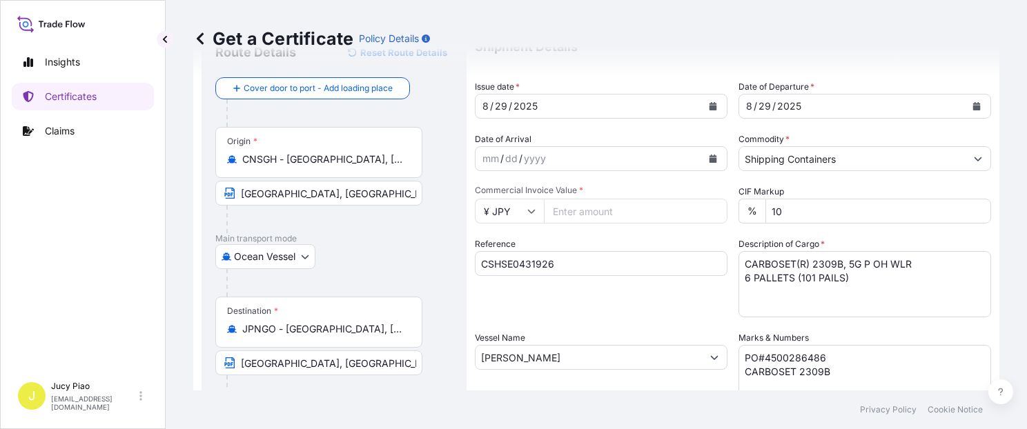
drag, startPoint x: 602, startPoint y: 306, endPoint x: 609, endPoint y: 308, distance: 7.2
click at [603, 306] on div "Reference CSHSE0431926" at bounding box center [601, 277] width 253 height 80
click at [592, 215] on input "Commercial Invoice Value *" at bounding box center [636, 211] width 184 height 25
paste input "1990710"
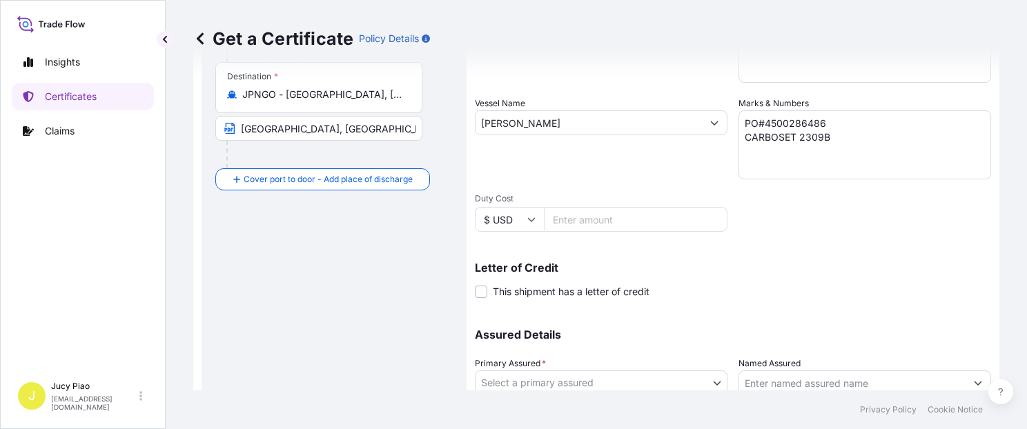
scroll to position [351, 0]
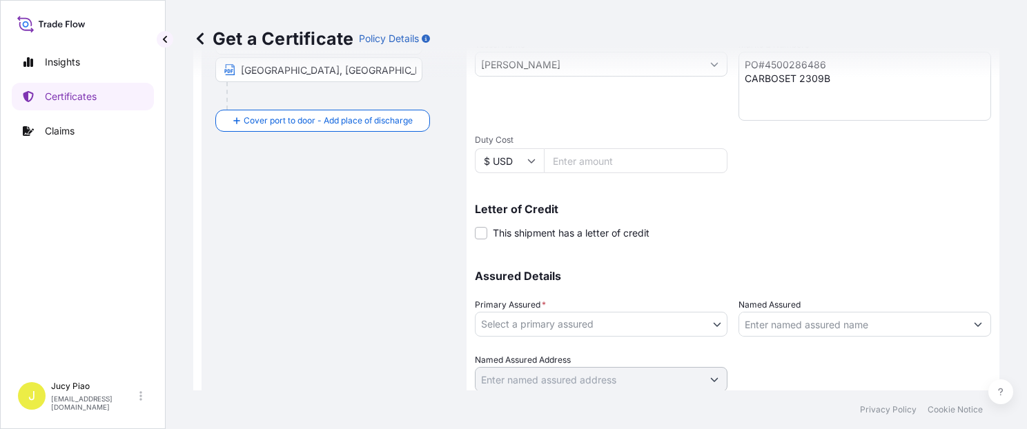
type input "1990710"
click at [603, 330] on body "Insights Certificates Claims J Jucy Piao [EMAIL_ADDRESS][DOMAIN_NAME] Get a Cer…" at bounding box center [513, 214] width 1027 height 429
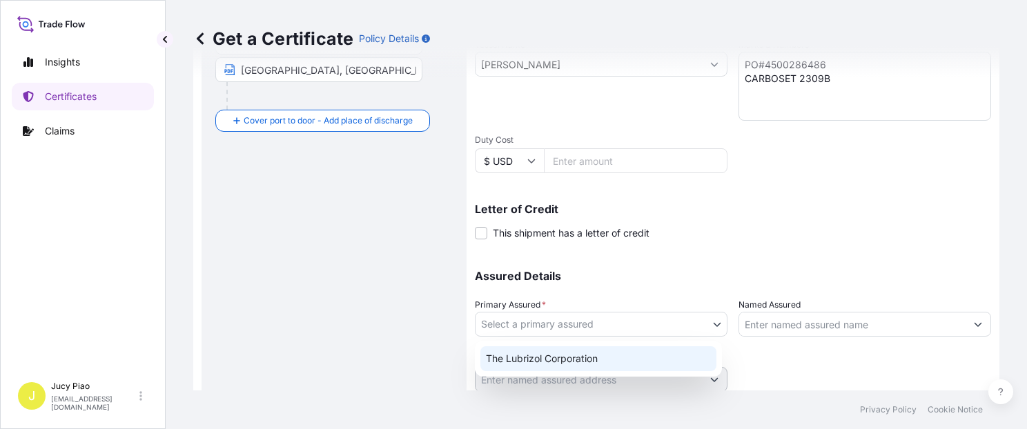
click at [532, 365] on div "The Lubrizol Corporation" at bounding box center [598, 358] width 236 height 25
select select "31566"
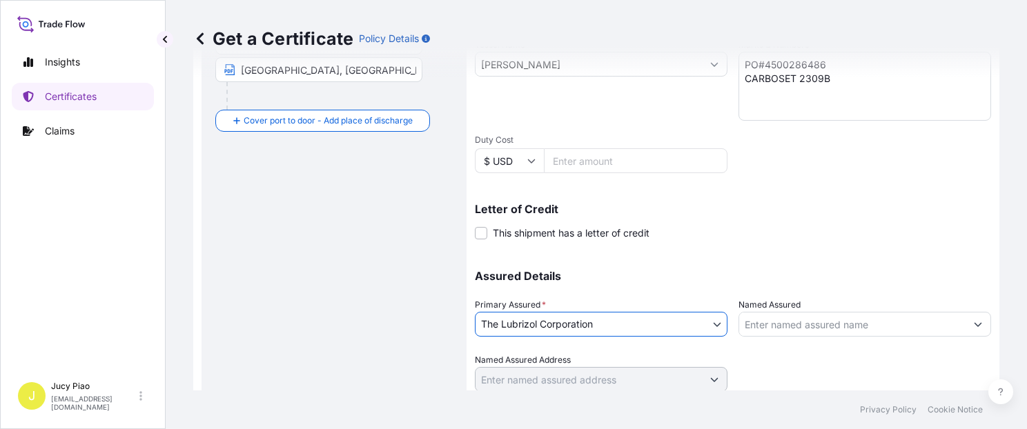
drag, startPoint x: 784, startPoint y: 313, endPoint x: 791, endPoint y: 322, distance: 10.8
click at [785, 315] on input "Named Assured" at bounding box center [852, 324] width 226 height 25
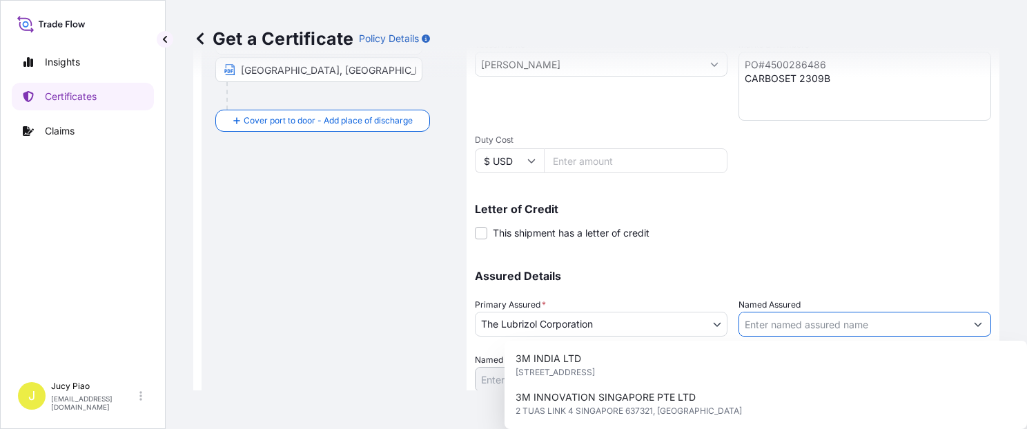
click at [791, 322] on input "Named Assured" at bounding box center [852, 324] width 226 height 25
paste input "LUBRIZOL JAPAN LIMITED"
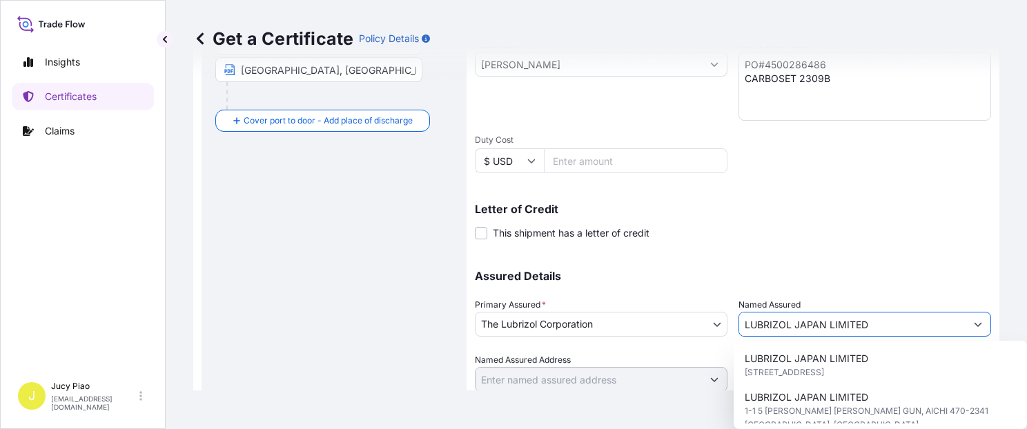
scroll to position [390, 0]
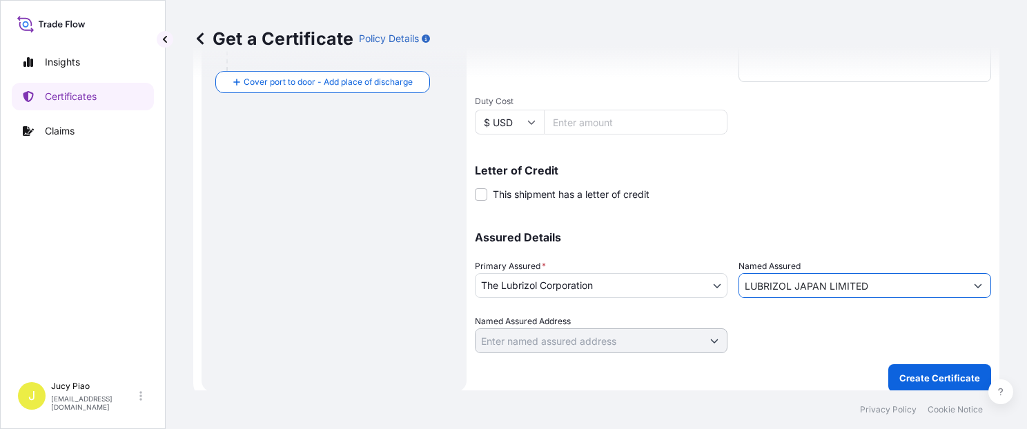
click at [914, 286] on input "LUBRIZOL JAPAN LIMITED" at bounding box center [852, 285] width 226 height 25
click at [971, 288] on button "Show suggestions" at bounding box center [977, 285] width 25 height 25
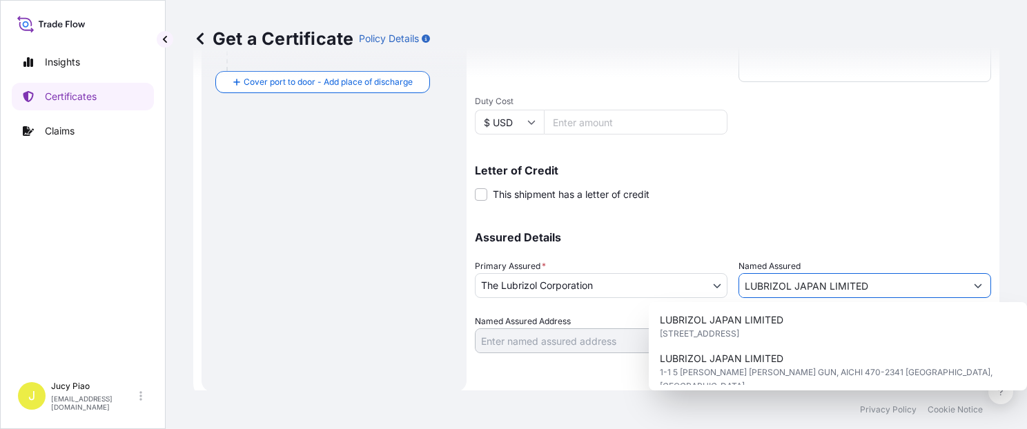
type input "LUBRIZOL JAPAN LIMITED"
click at [885, 218] on div "Assured Details Primary Assured * The Lubrizol Corporation The Lubrizol Corpora…" at bounding box center [733, 284] width 516 height 138
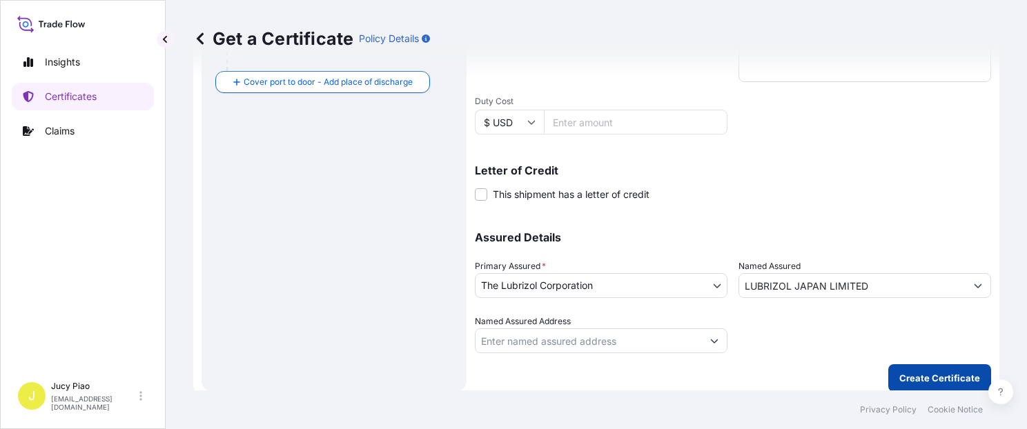
click at [919, 380] on p "Create Certificate" at bounding box center [939, 378] width 81 height 14
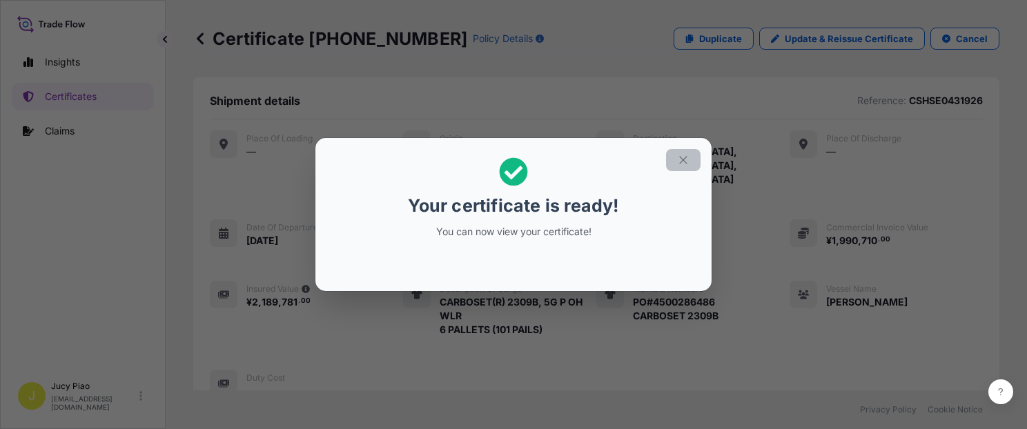
click at [687, 159] on icon "button" at bounding box center [683, 160] width 12 height 12
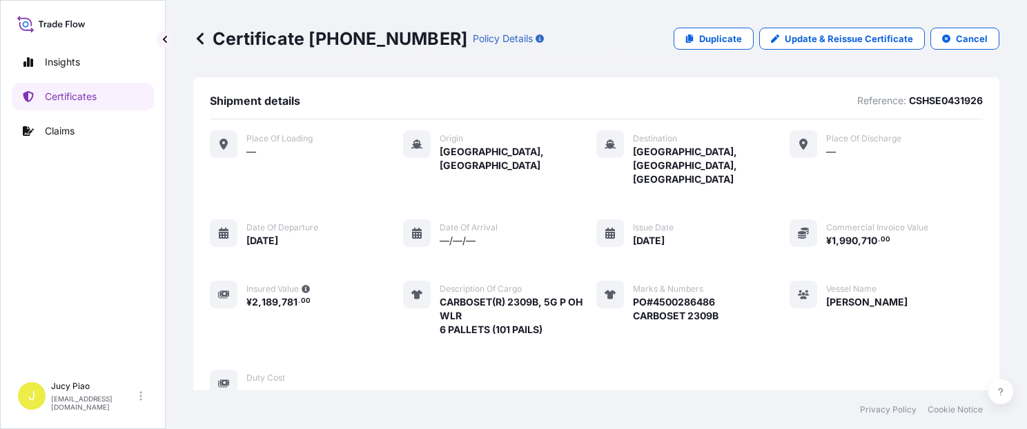
click at [731, 277] on div "Place of Loading — Origin [GEOGRAPHIC_DATA], [GEOGRAPHIC_DATA] Destination [GEO…" at bounding box center [596, 264] width 773 height 268
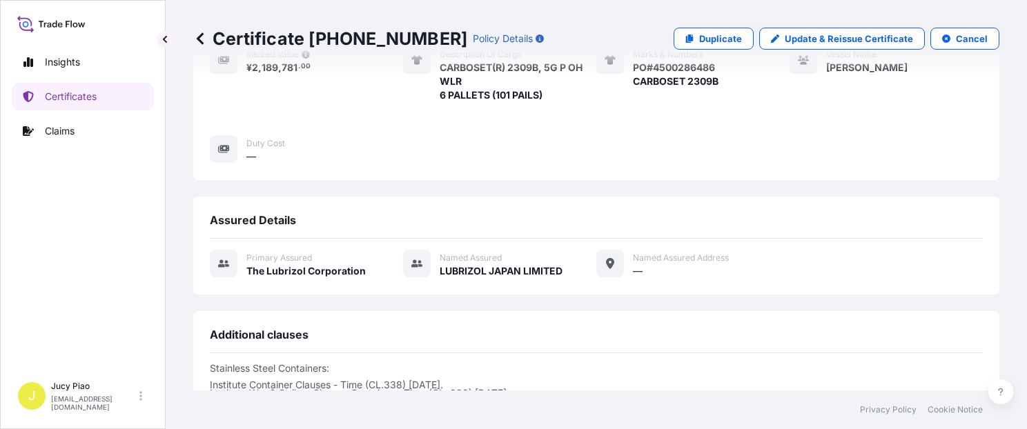
scroll to position [351, 0]
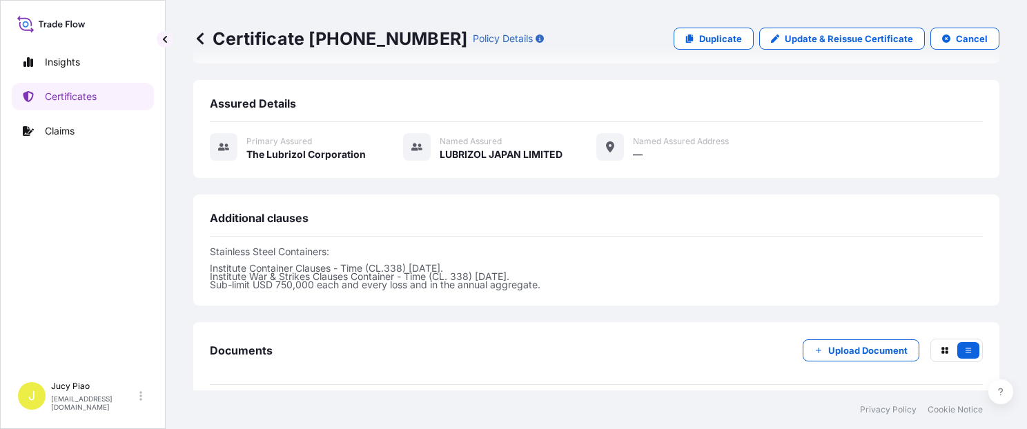
click at [745, 399] on link "PDF Certificate [DATE]T08:34:30.800272" at bounding box center [596, 417] width 773 height 36
